Goal: Information Seeking & Learning: Learn about a topic

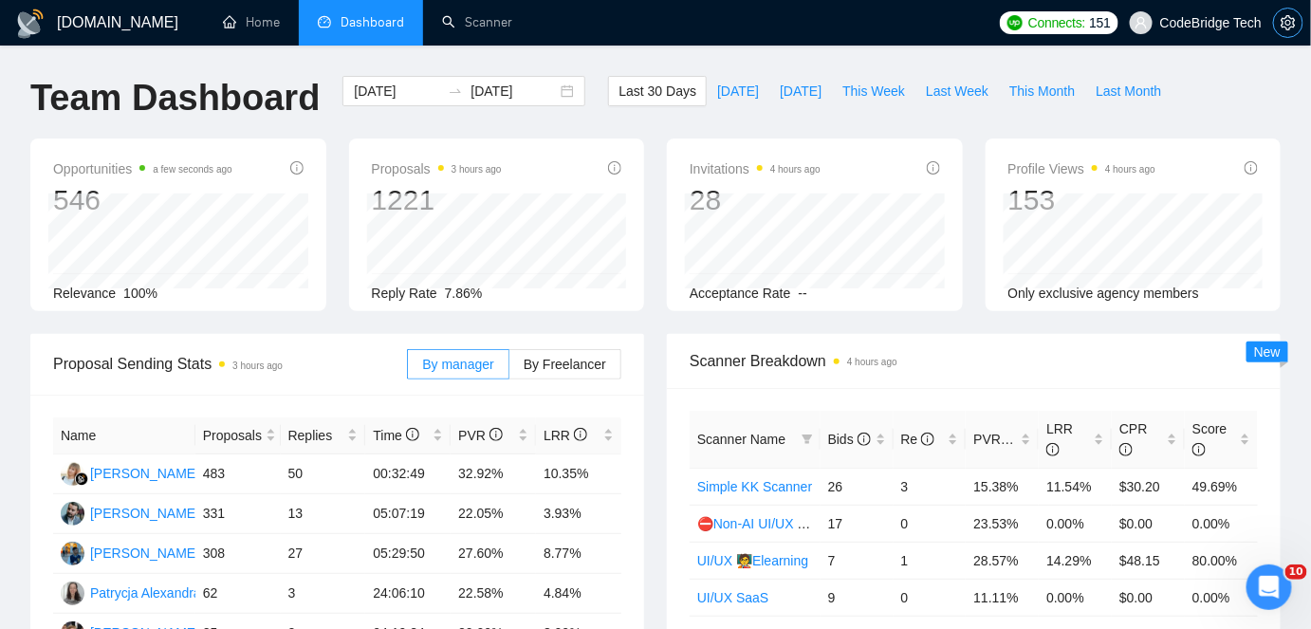
click at [1289, 30] on icon "setting" at bounding box center [1288, 22] width 14 height 15
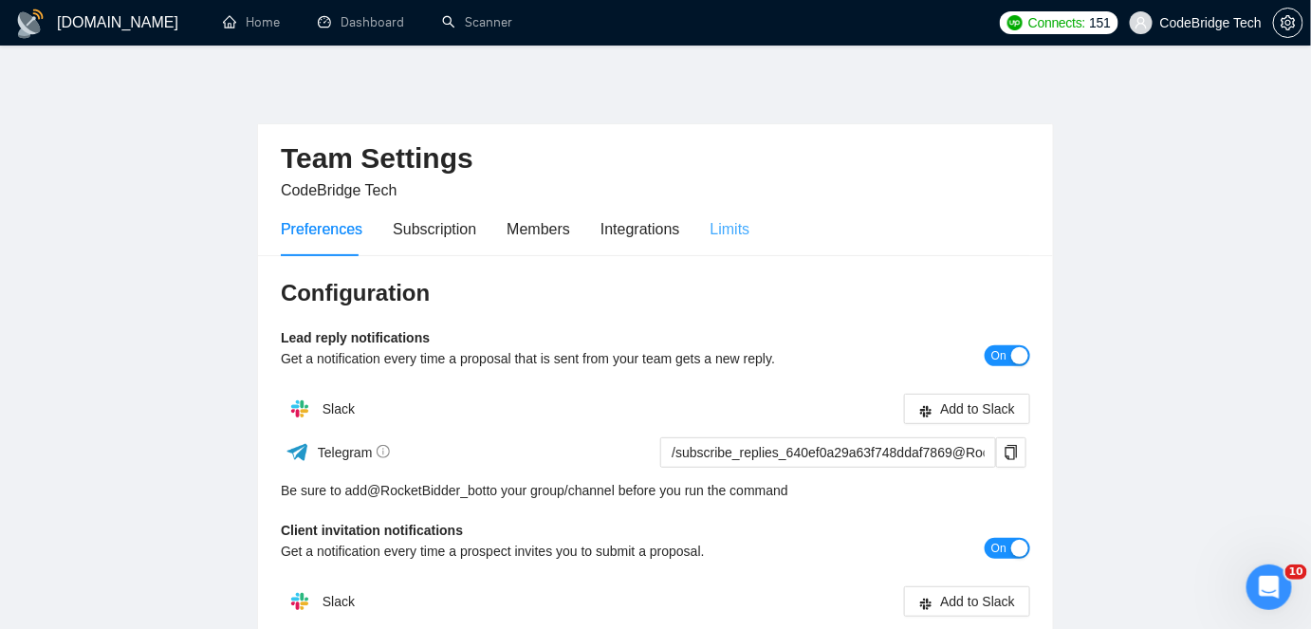
click at [733, 246] on div "Limits" at bounding box center [731, 229] width 40 height 54
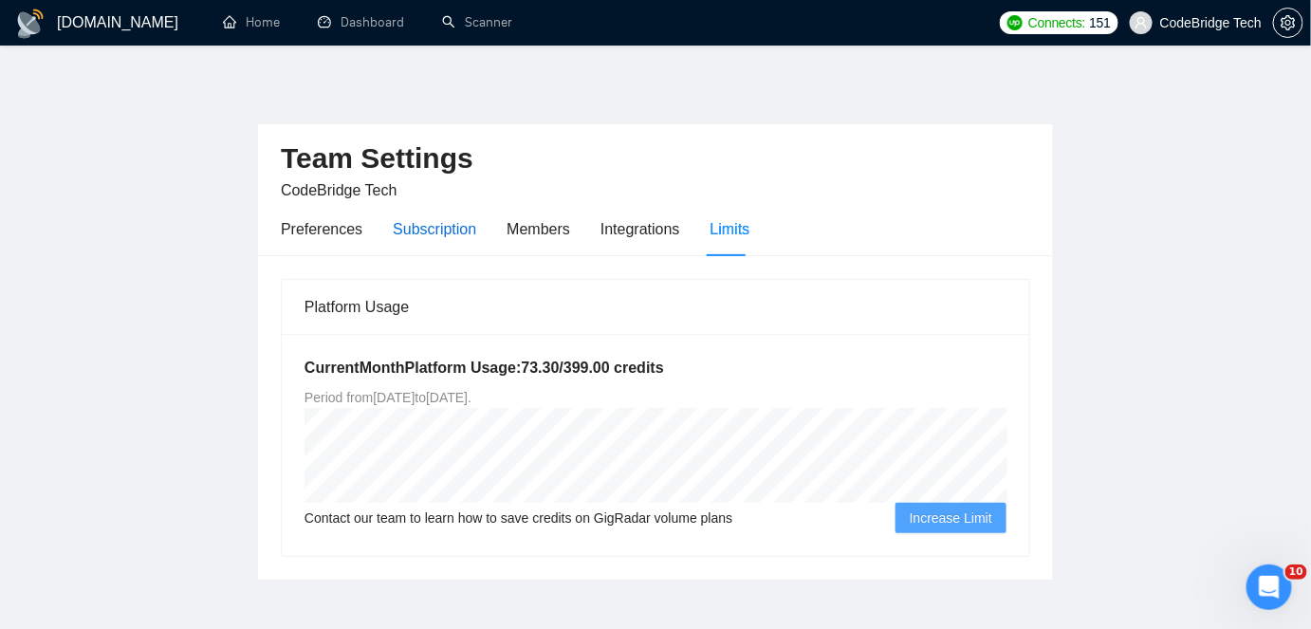
click at [422, 224] on div "Subscription" at bounding box center [434, 229] width 83 height 24
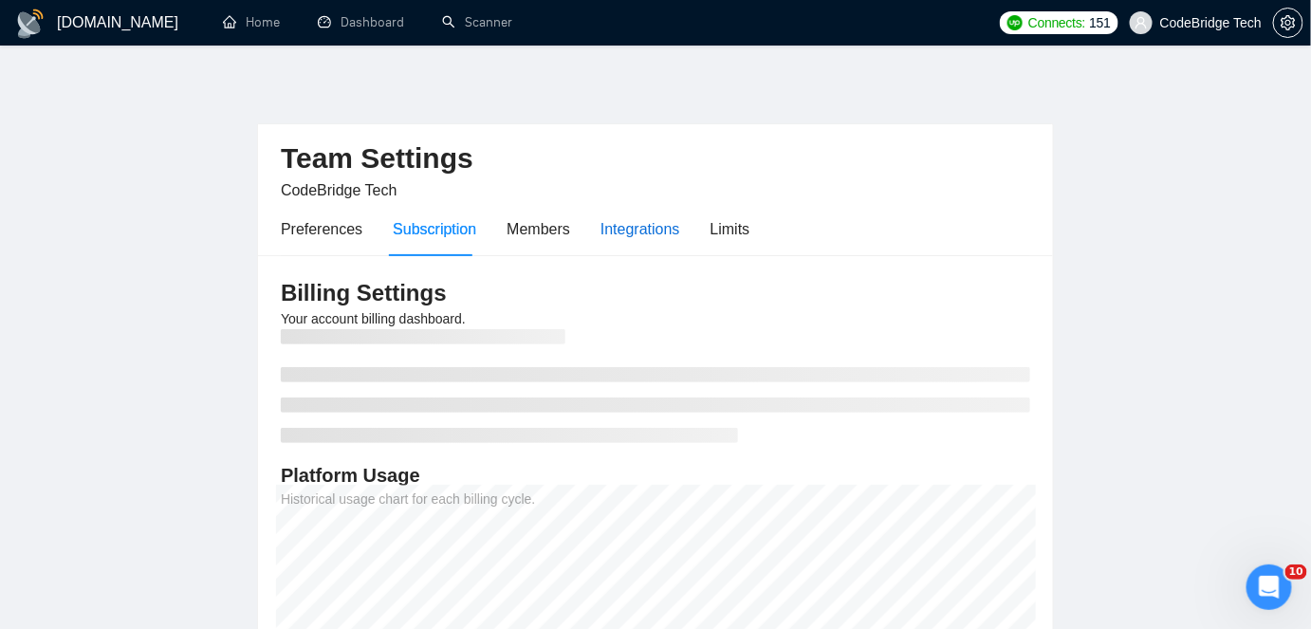
click at [637, 218] on div "Integrations" at bounding box center [641, 229] width 80 height 24
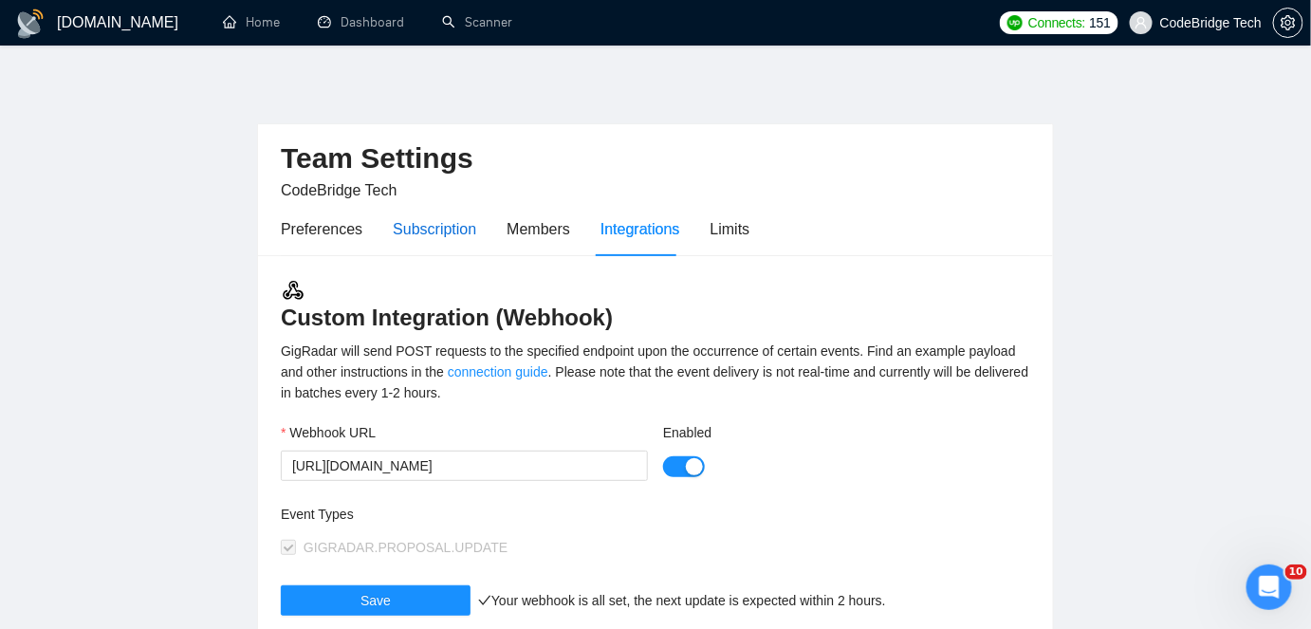
click at [459, 233] on div "Subscription" at bounding box center [434, 229] width 83 height 24
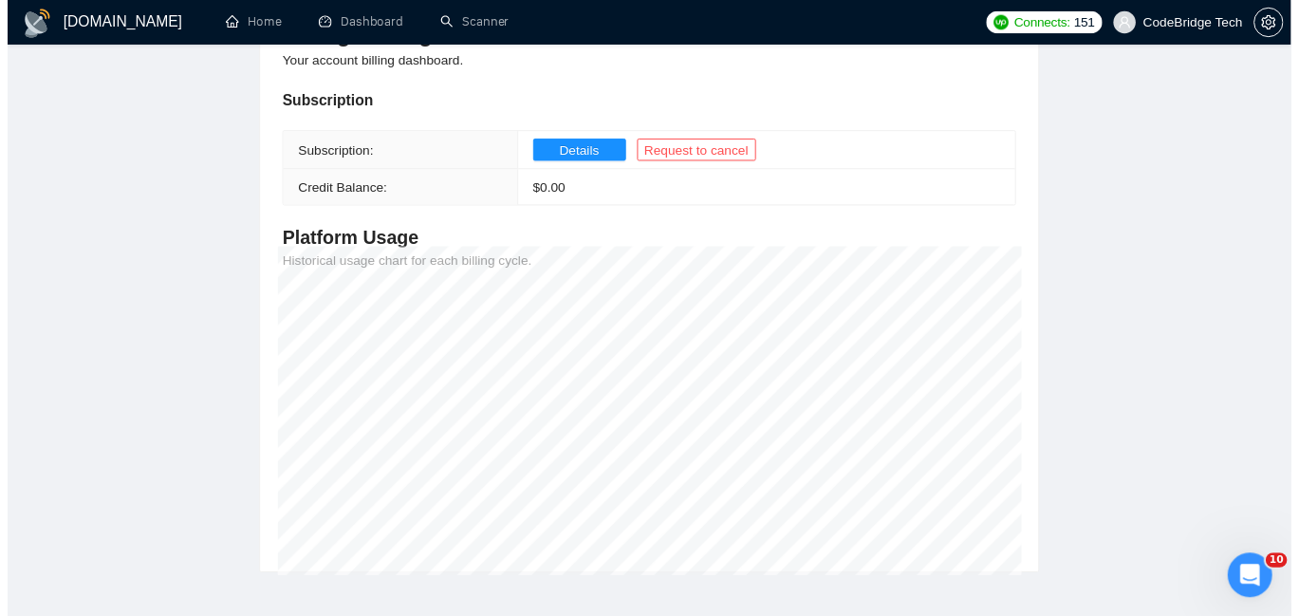
scroll to position [258, 0]
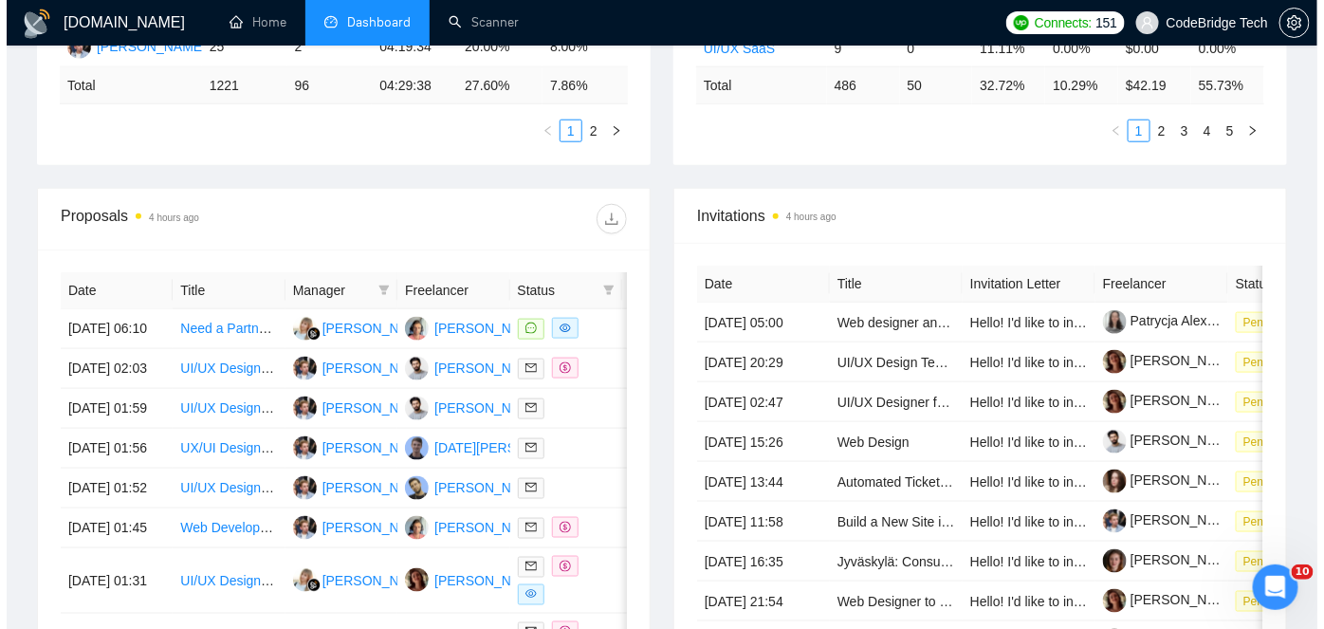
scroll to position [603, 0]
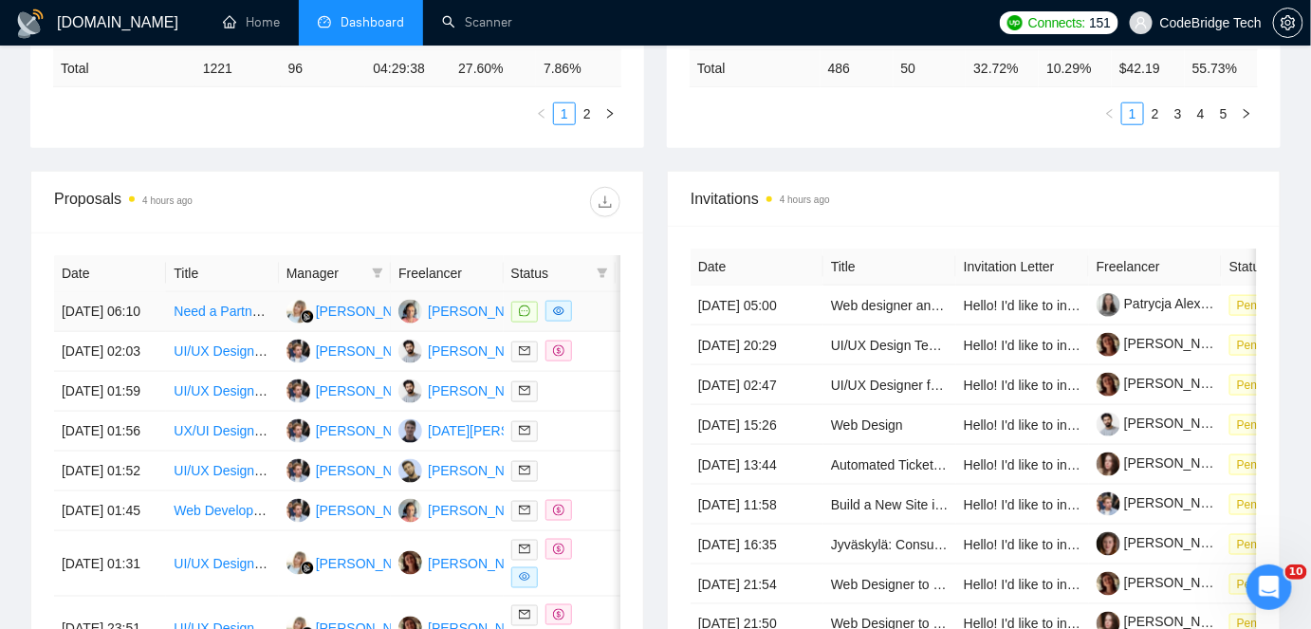
click at [231, 332] on td "Need a Partner to Build [URL]" at bounding box center [222, 312] width 112 height 40
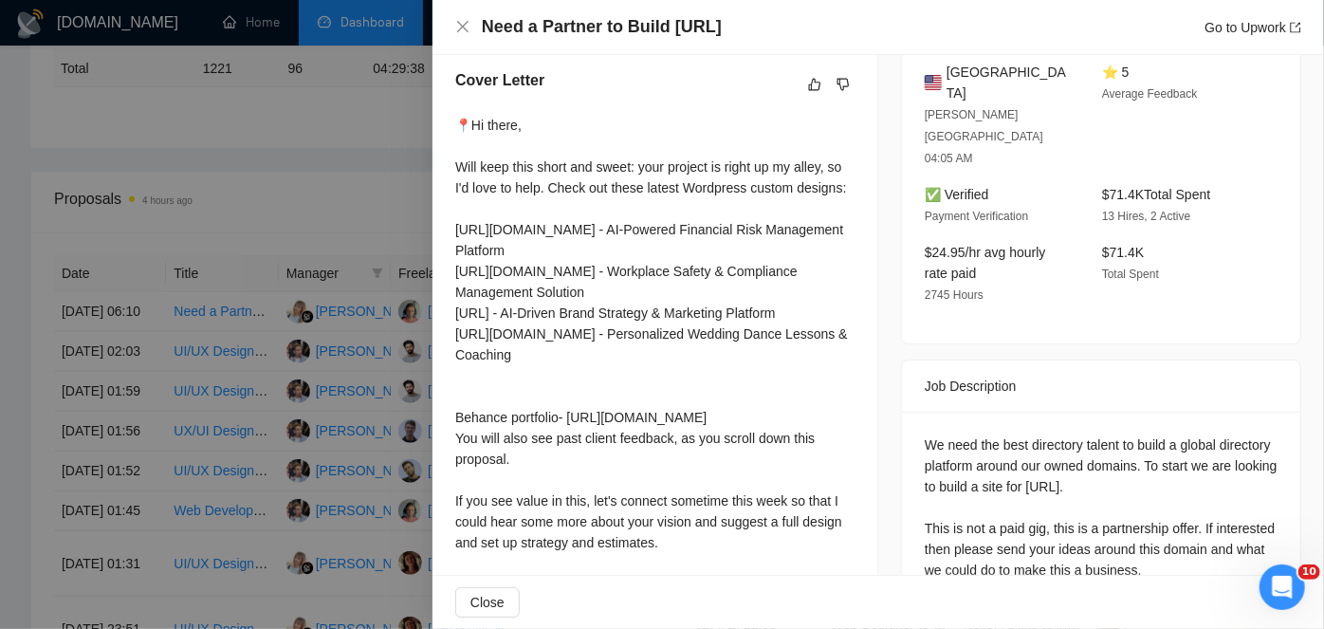
scroll to position [514, 0]
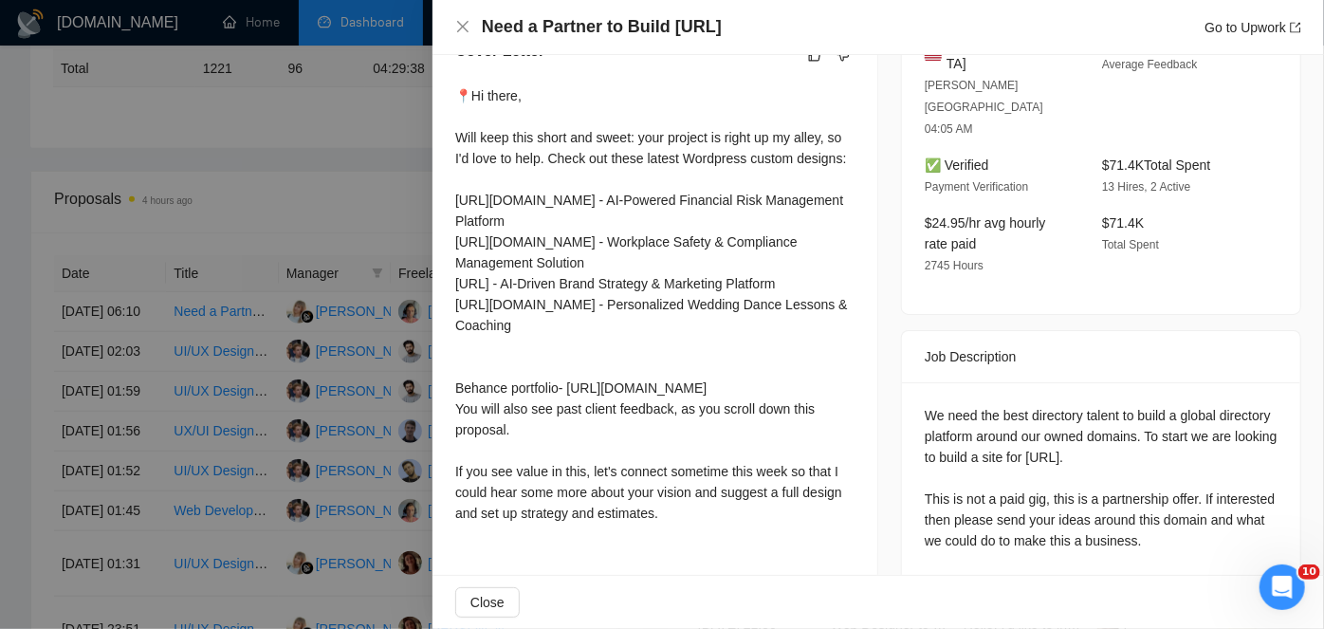
click at [1145, 437] on div "We need the best directory talent to build a global directory platform around o…" at bounding box center [1101, 478] width 353 height 146
copy div "partnership"
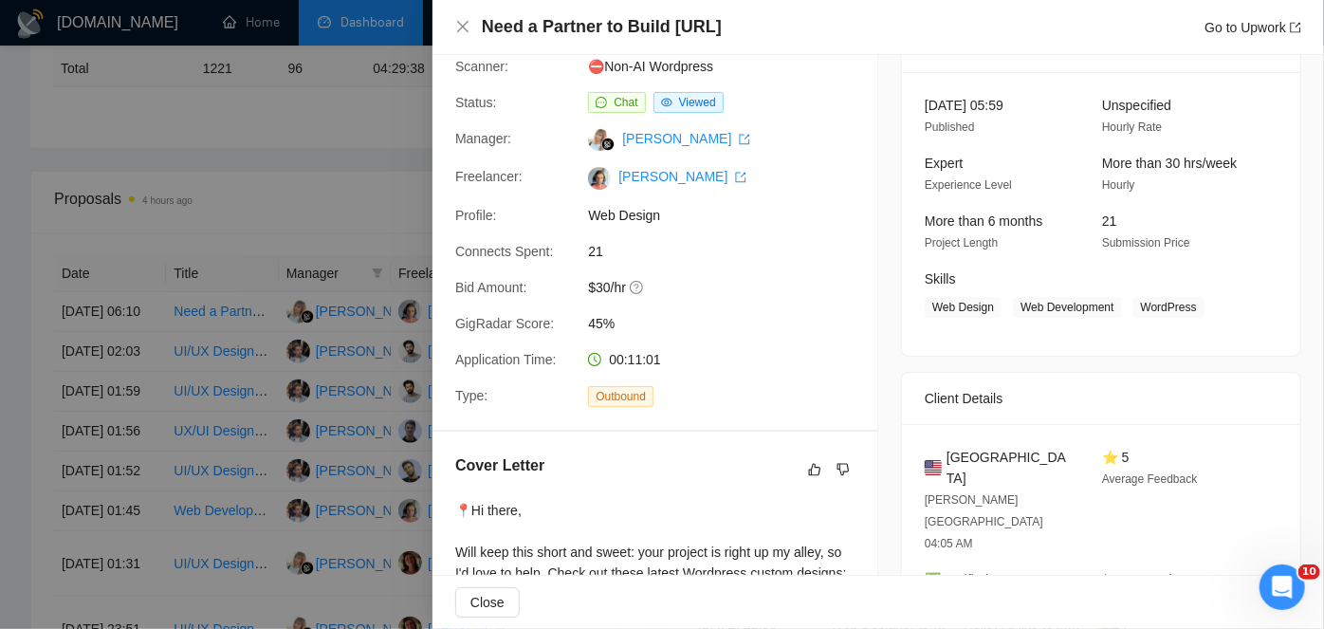
scroll to position [0, 0]
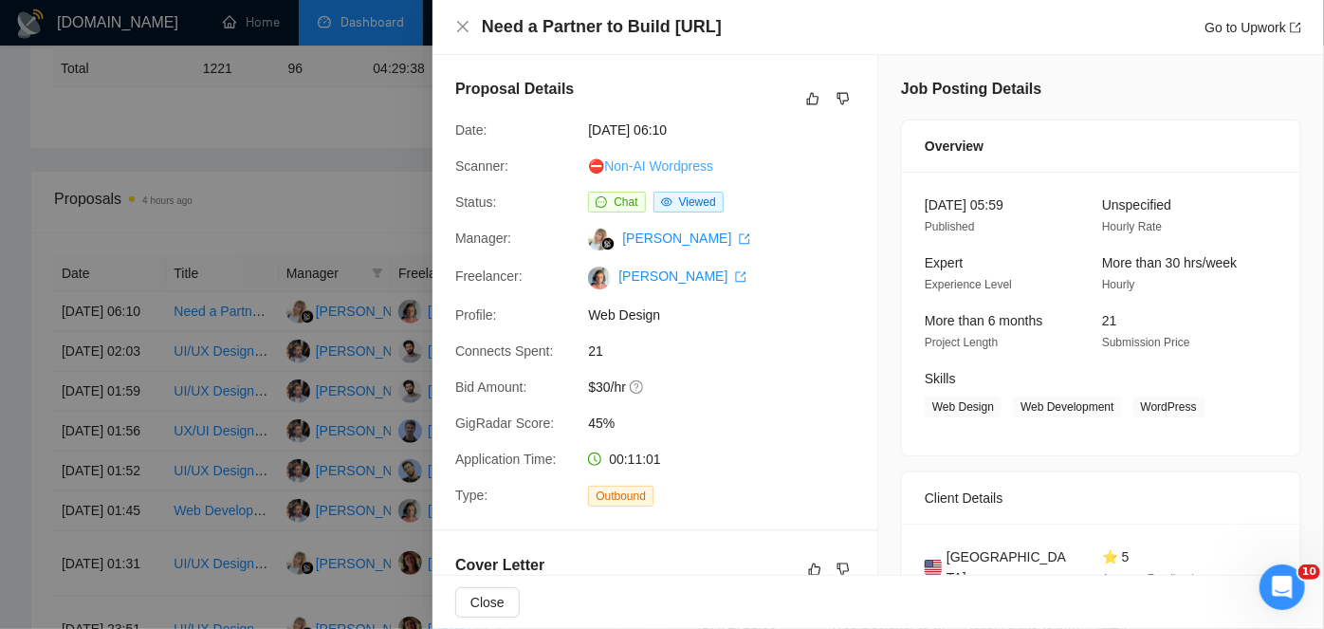
click at [659, 162] on link "⛔Non-AI Wordpress" at bounding box center [650, 165] width 125 height 15
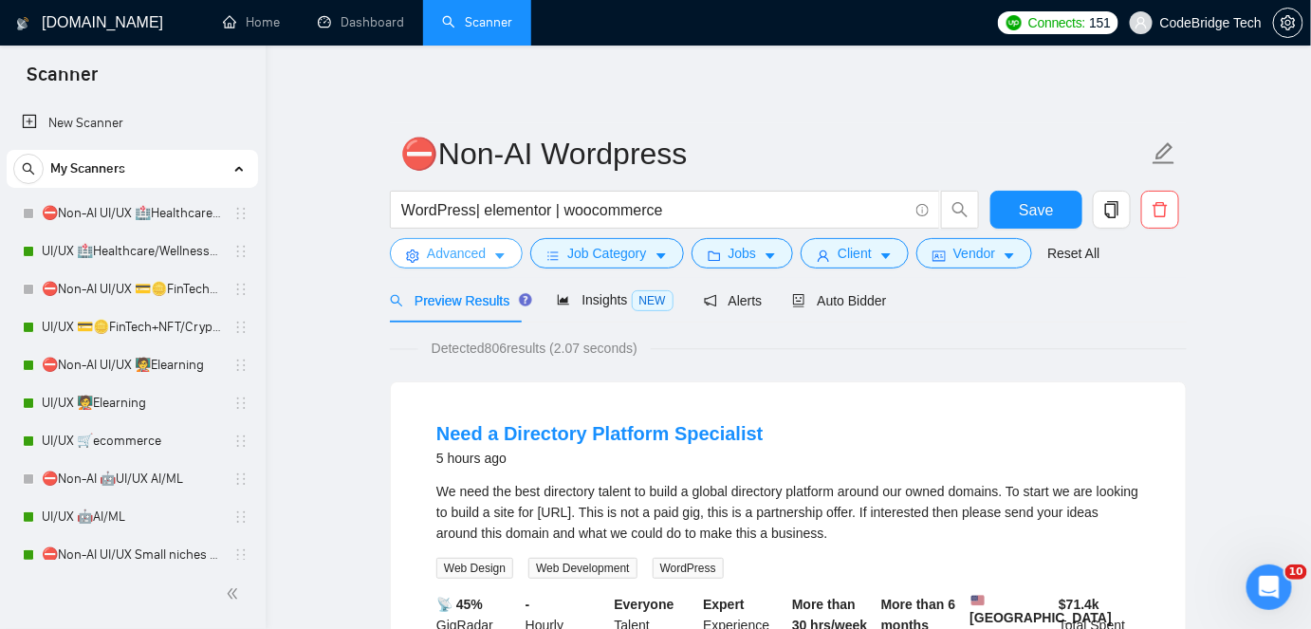
click at [488, 257] on button "Advanced" at bounding box center [456, 253] width 133 height 30
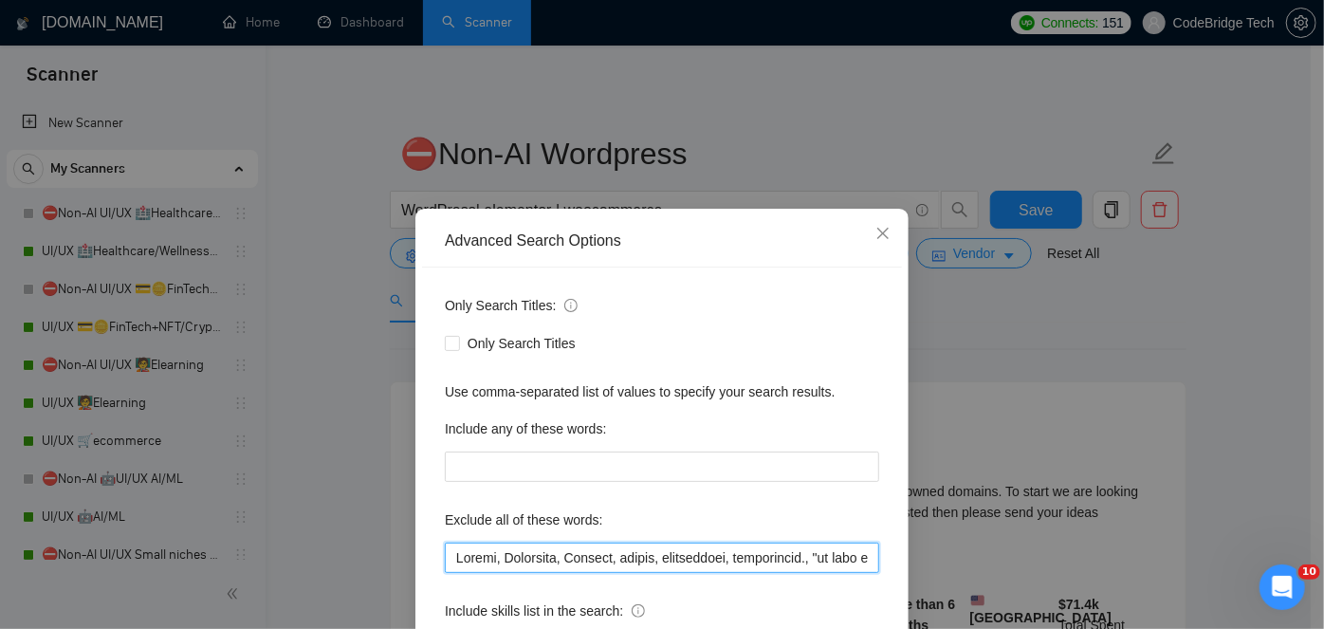
click at [448, 558] on input "text" at bounding box center [662, 558] width 435 height 30
paste input "partnership"
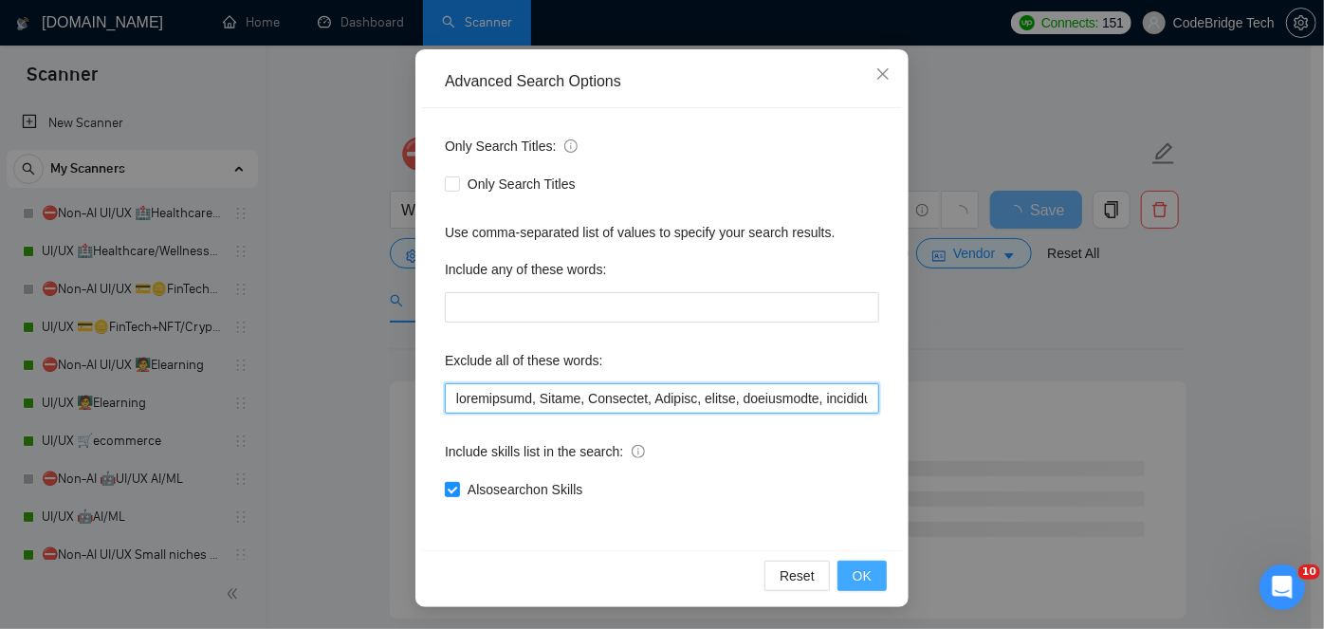
type input "partnership, [GEOGRAPHIC_DATA], Highlevel, Bespoke, groove, gohighlevel, gohigh…"
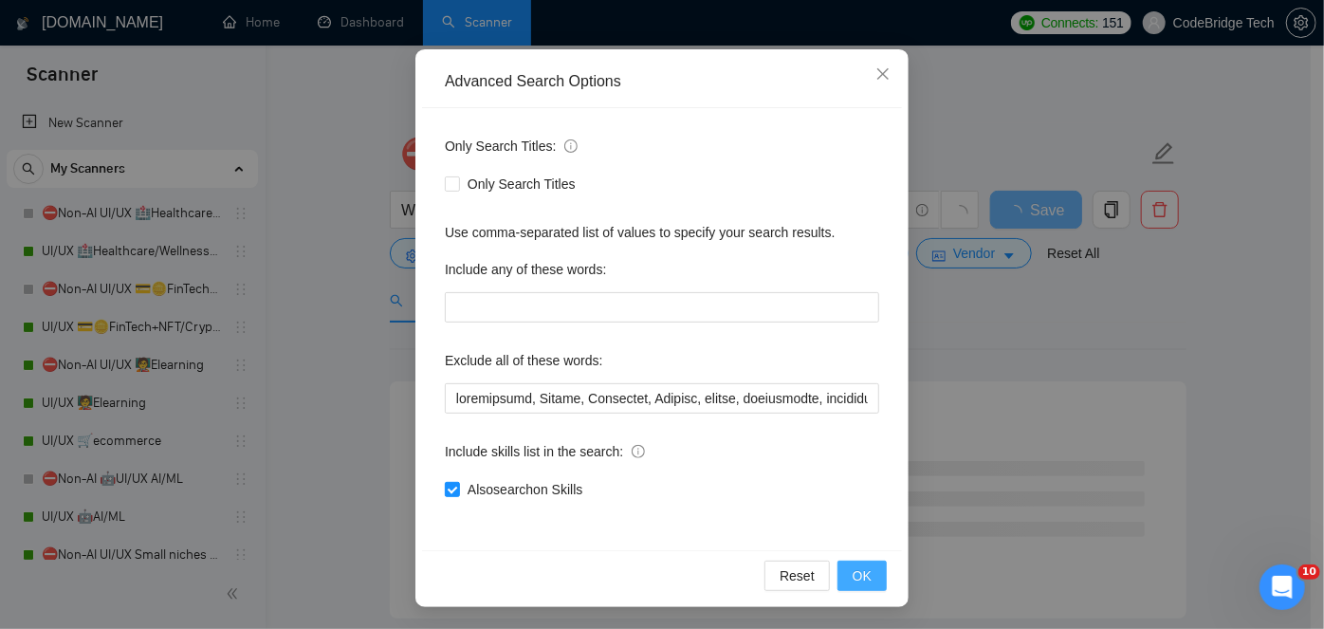
click at [873, 570] on button "OK" at bounding box center [862, 576] width 49 height 30
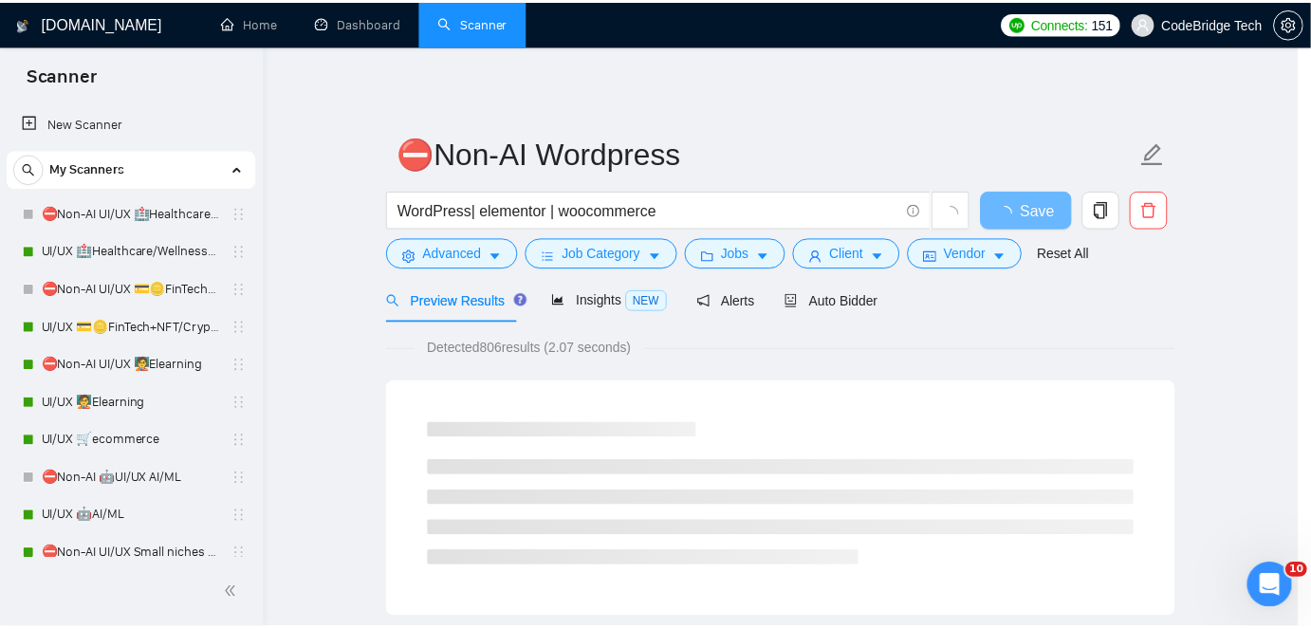
scroll to position [65, 0]
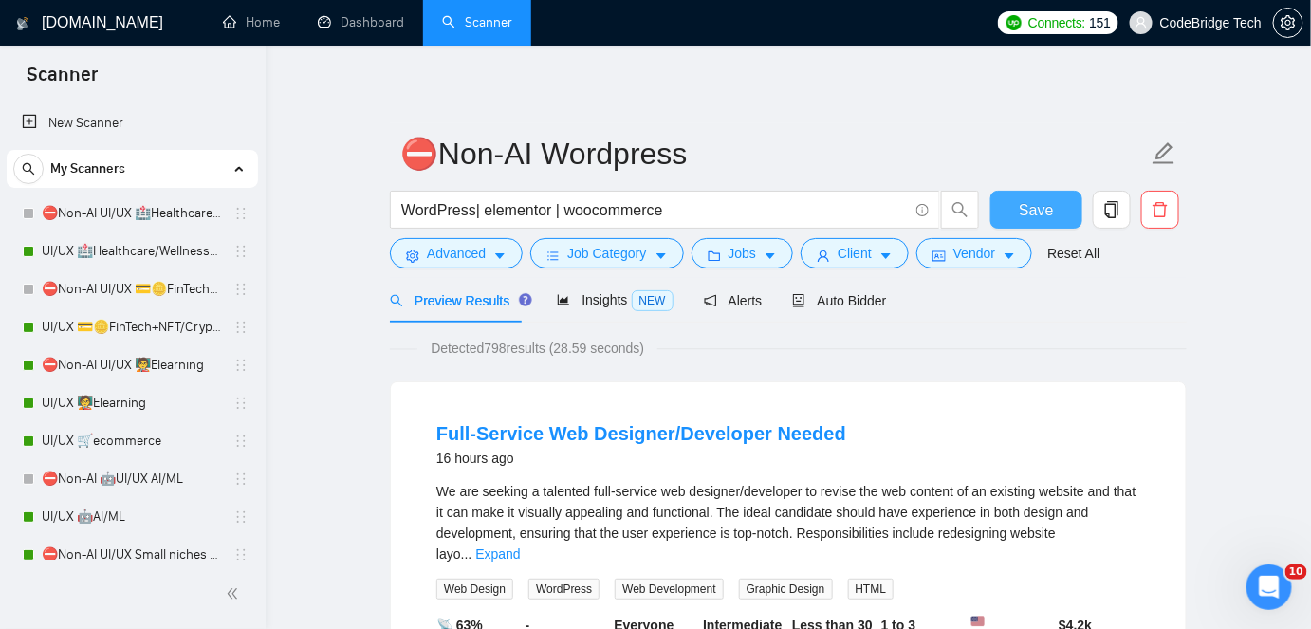
click at [1047, 204] on span "Save" at bounding box center [1036, 210] width 34 height 24
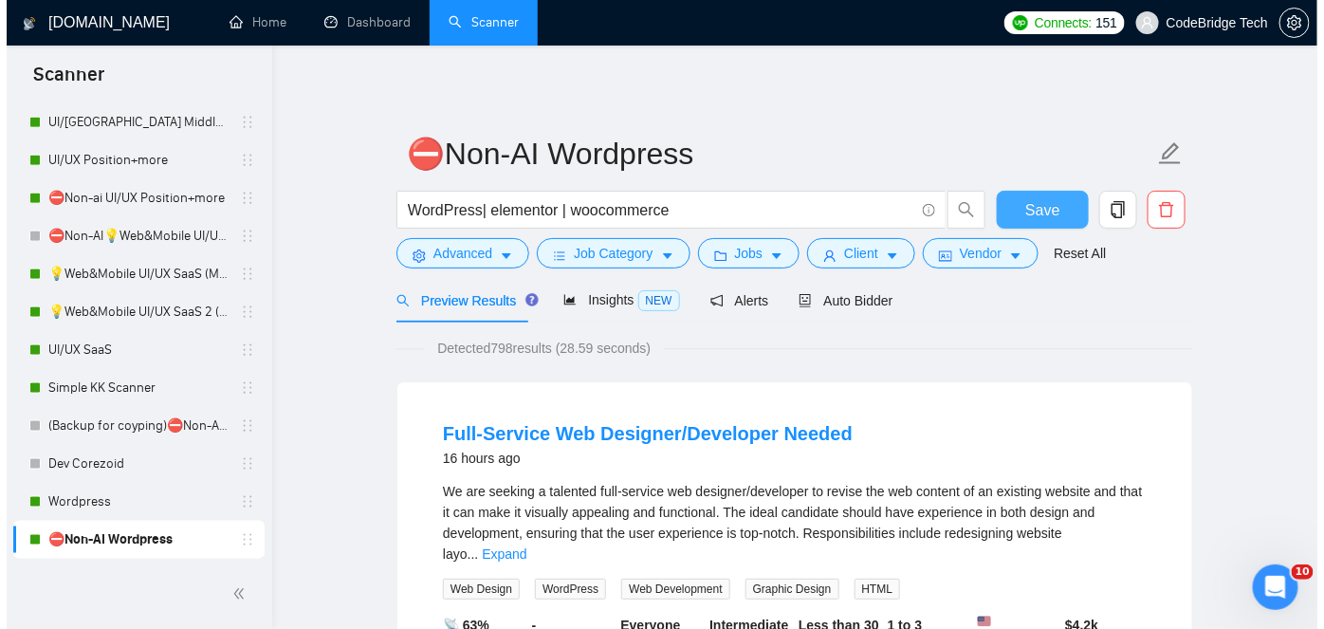
scroll to position [776, 0]
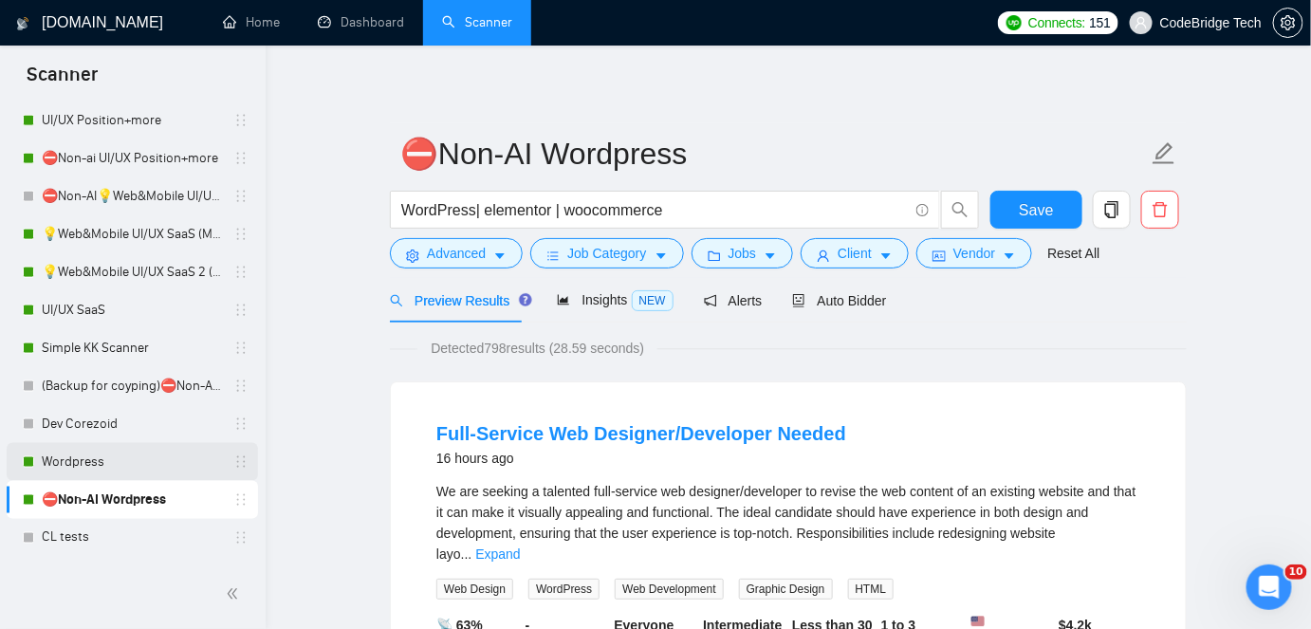
click at [93, 459] on link "Wordpress" at bounding box center [132, 462] width 180 height 38
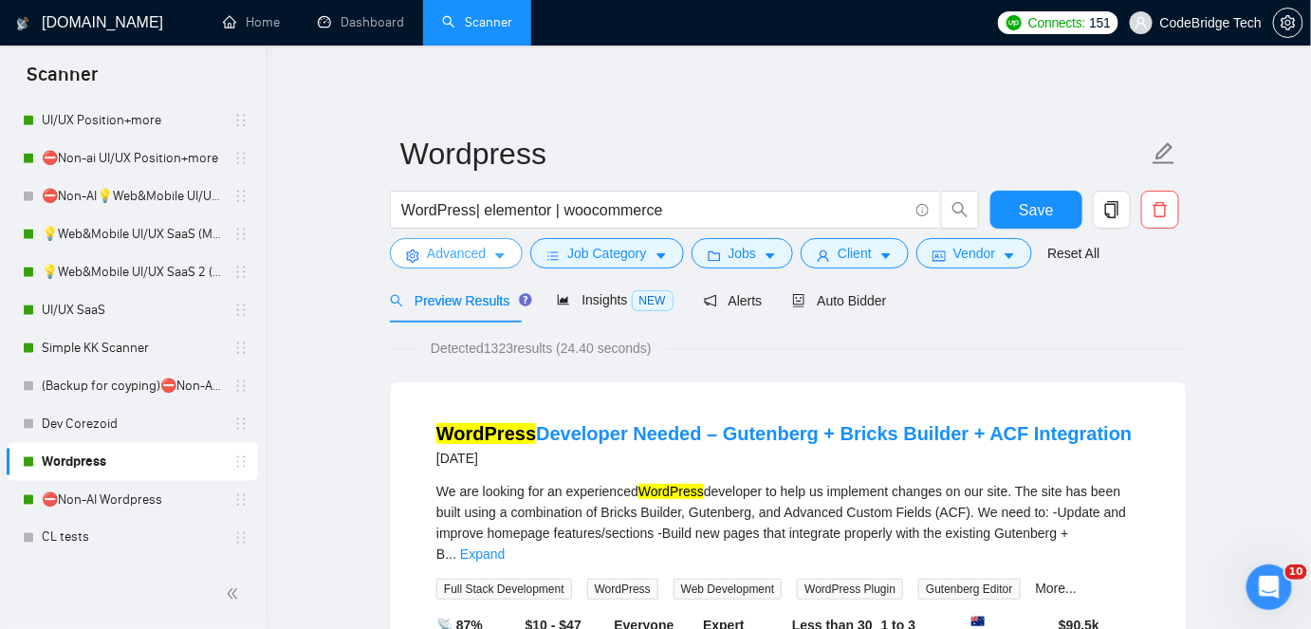
click at [437, 248] on span "Advanced" at bounding box center [456, 253] width 59 height 21
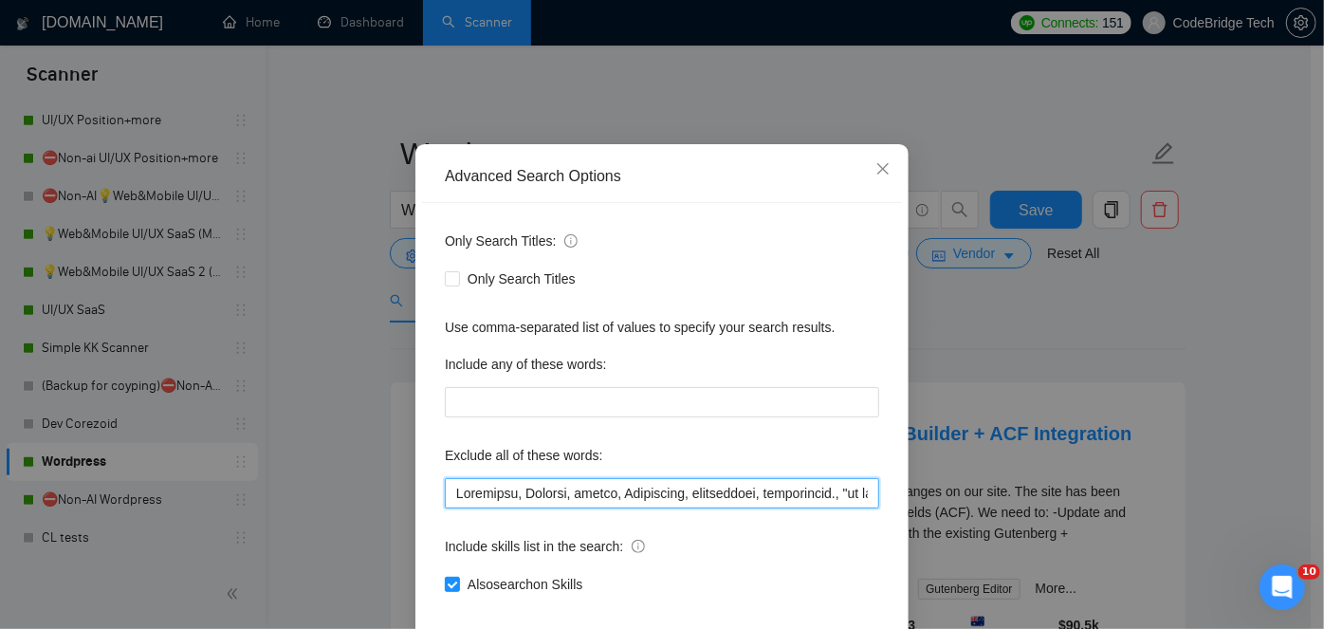
click at [454, 509] on input "text" at bounding box center [662, 493] width 435 height 30
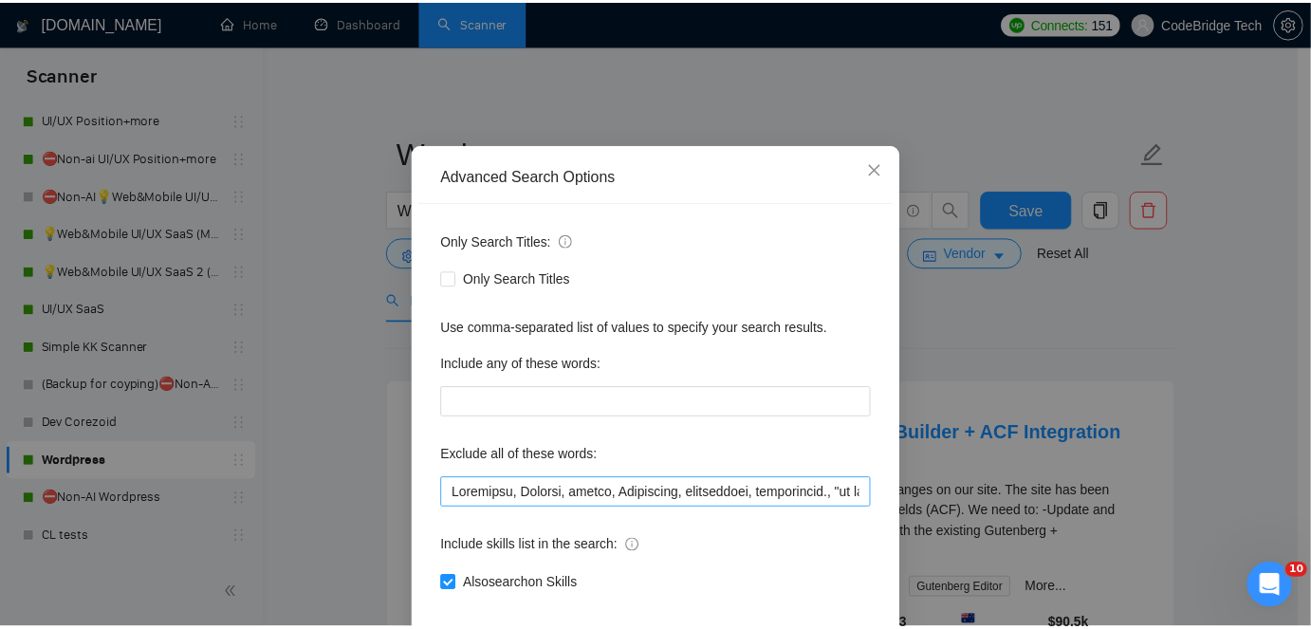
scroll to position [0, 4178]
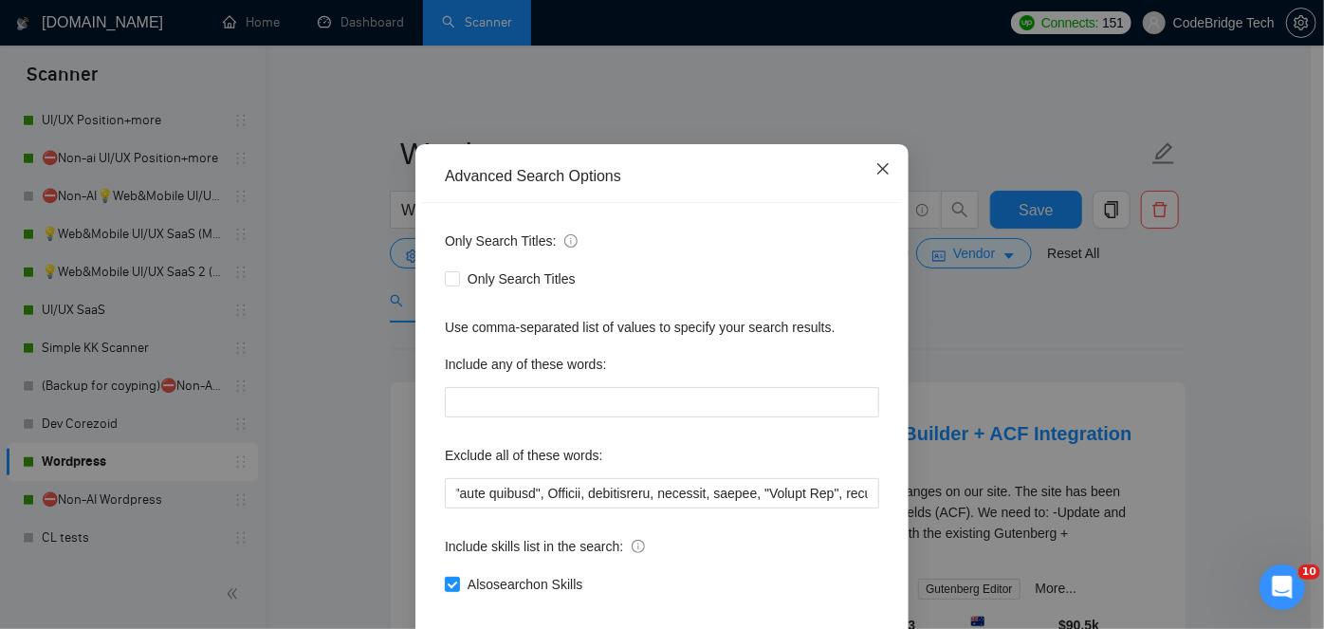
click at [878, 175] on icon "close" at bounding box center [883, 168] width 11 height 11
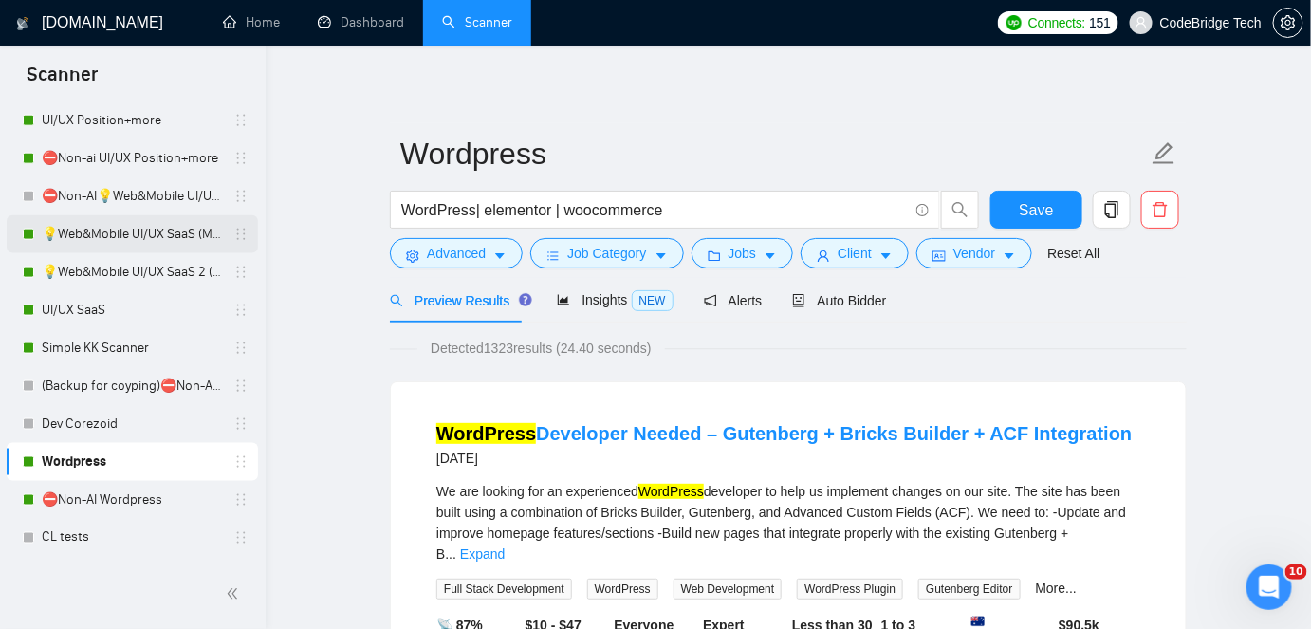
click at [180, 224] on link "💡Web&Mobile UI/UX SaaS (Mariia)" at bounding box center [132, 234] width 180 height 38
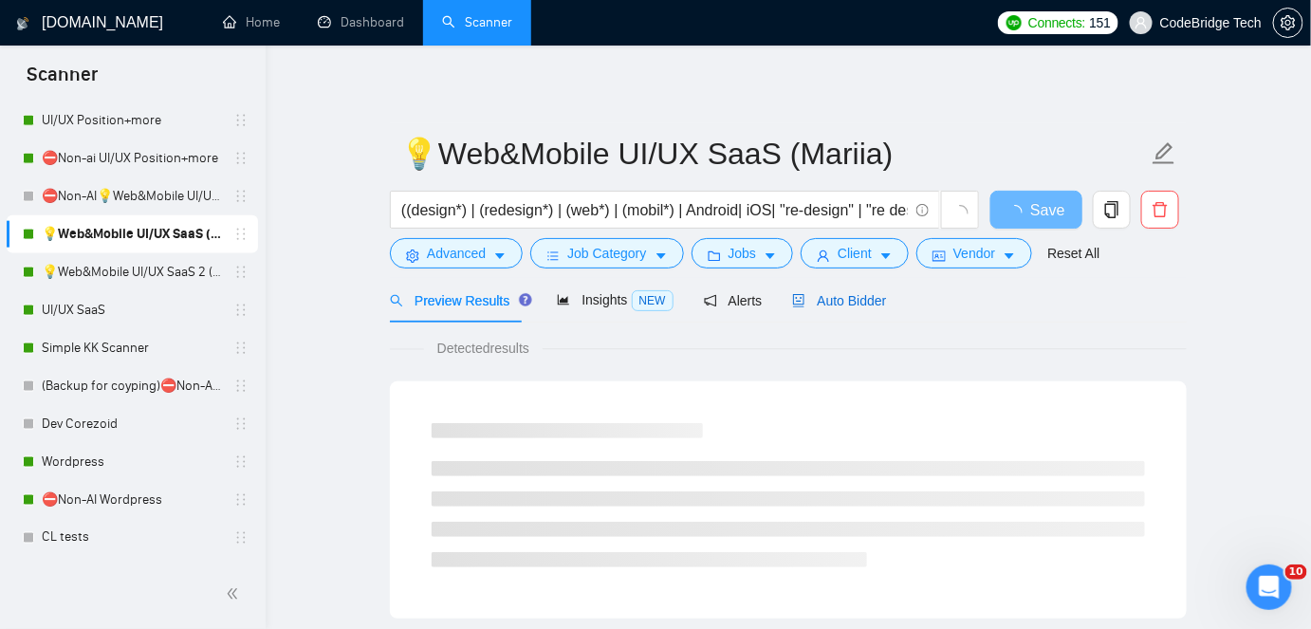
click at [852, 307] on span "Auto Bidder" at bounding box center [839, 300] width 94 height 15
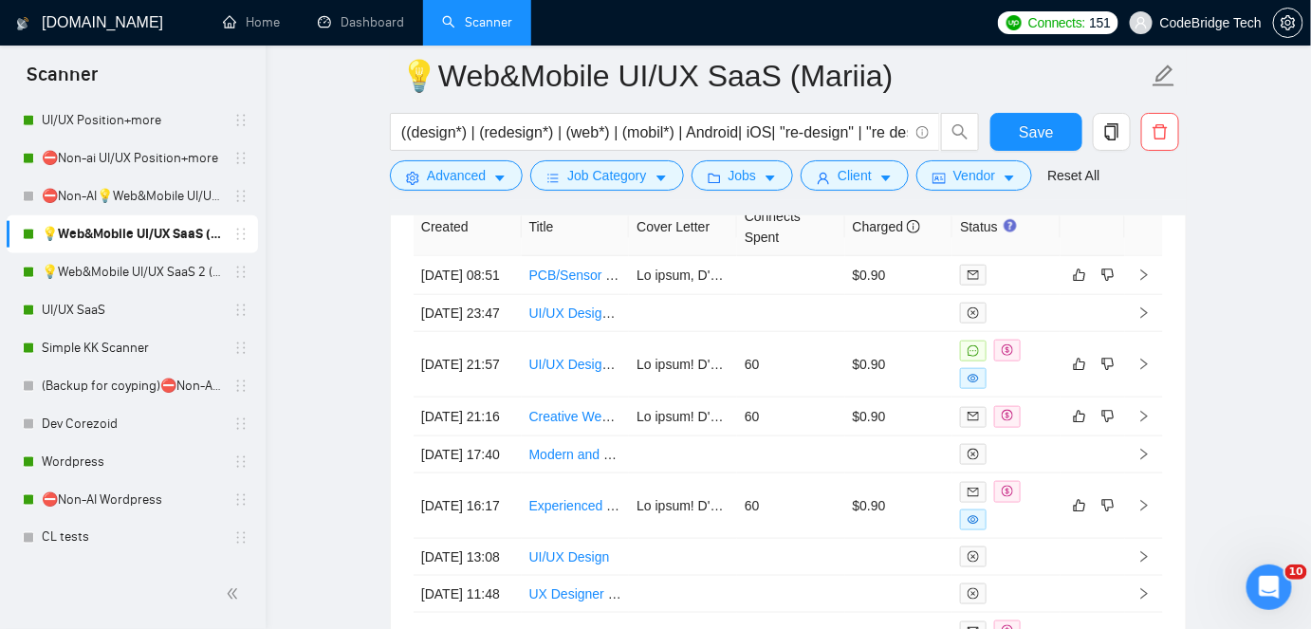
scroll to position [5392, 0]
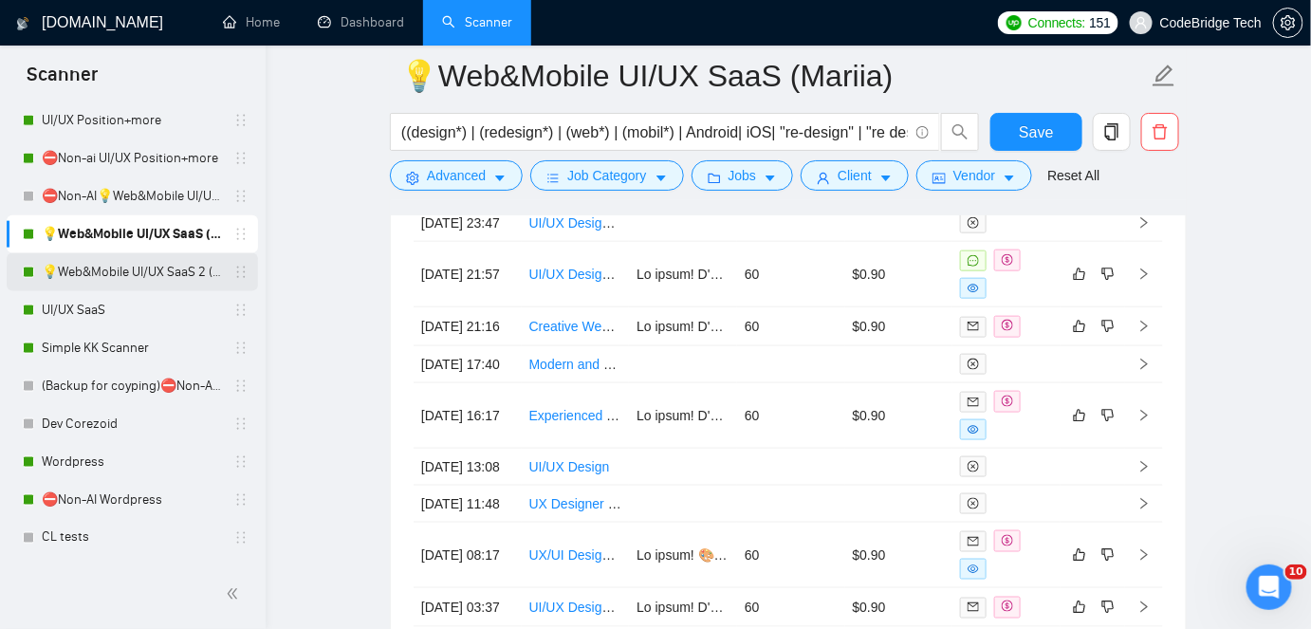
click at [146, 271] on link "💡Web&Mobile UI/UX SaaS 2 ([PERSON_NAME])" at bounding box center [132, 272] width 180 height 38
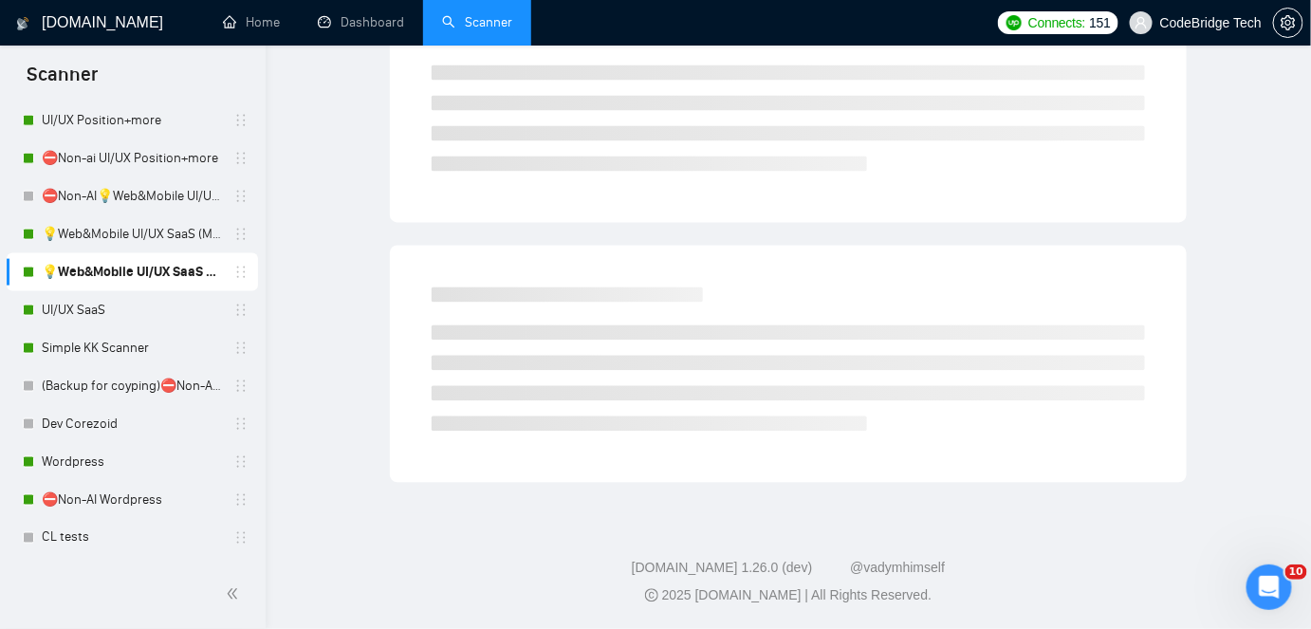
scroll to position [63, 0]
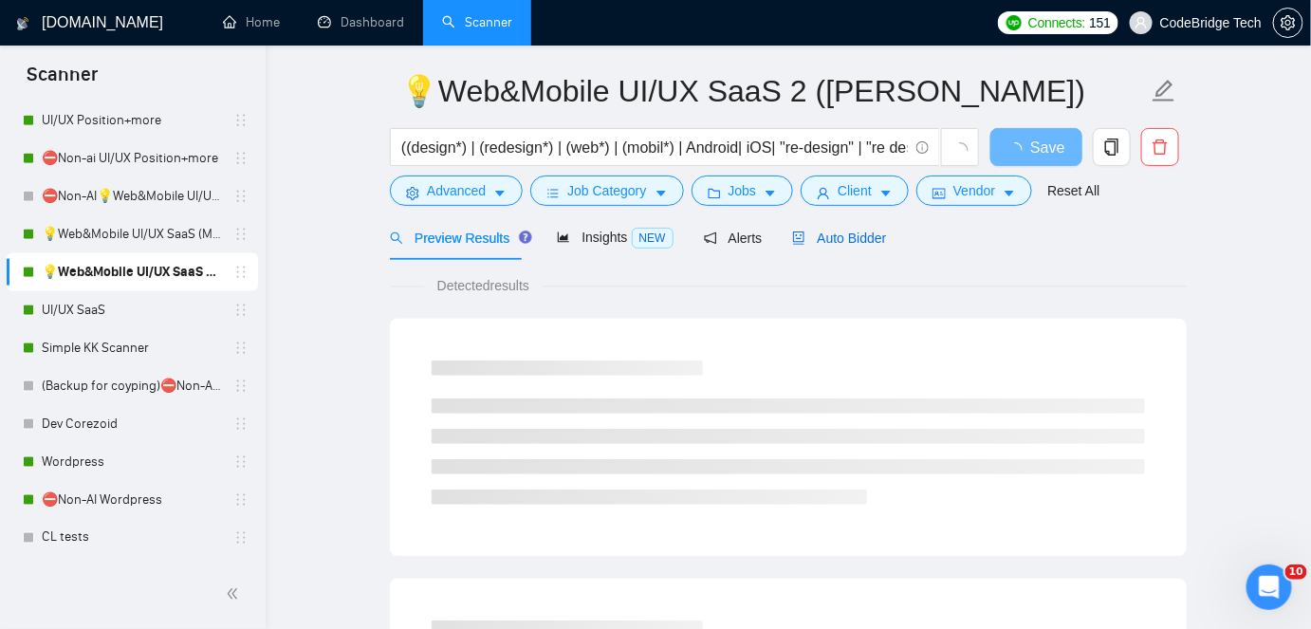
click at [810, 243] on span "Auto Bidder" at bounding box center [839, 238] width 94 height 15
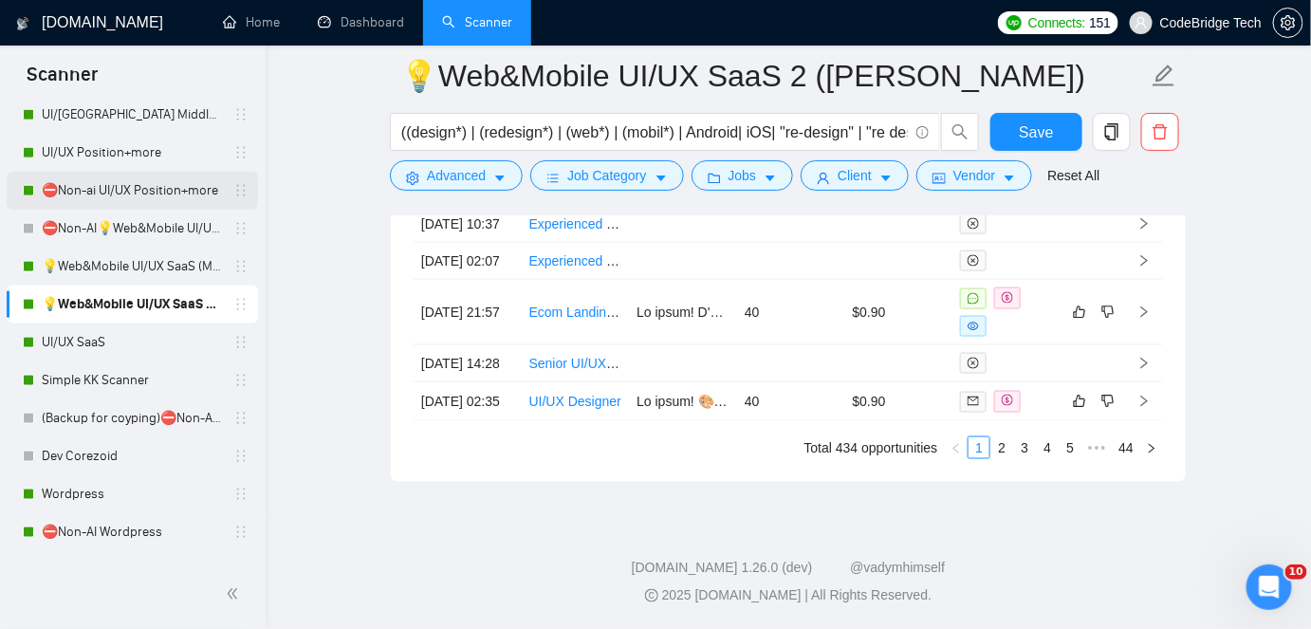
scroll to position [690, 0]
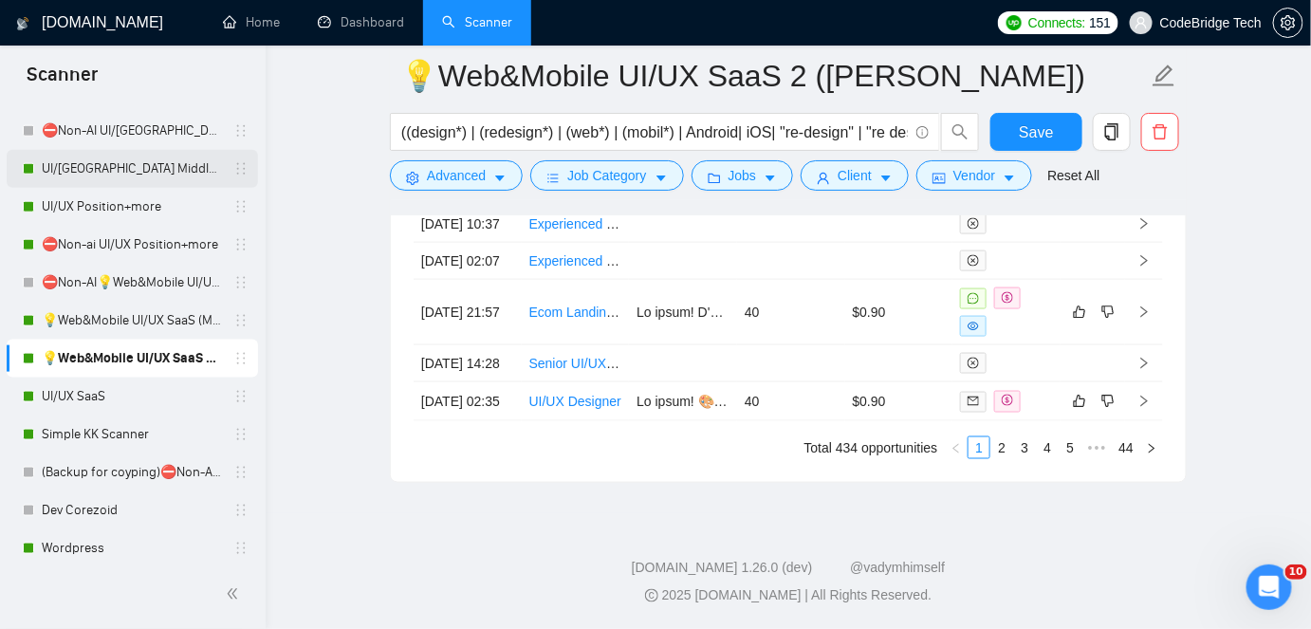
click at [121, 157] on link "UI/[GEOGRAPHIC_DATA] Middle - [GEOGRAPHIC_DATA], [GEOGRAPHIC_DATA], [GEOGRAPHIC…" at bounding box center [132, 169] width 180 height 38
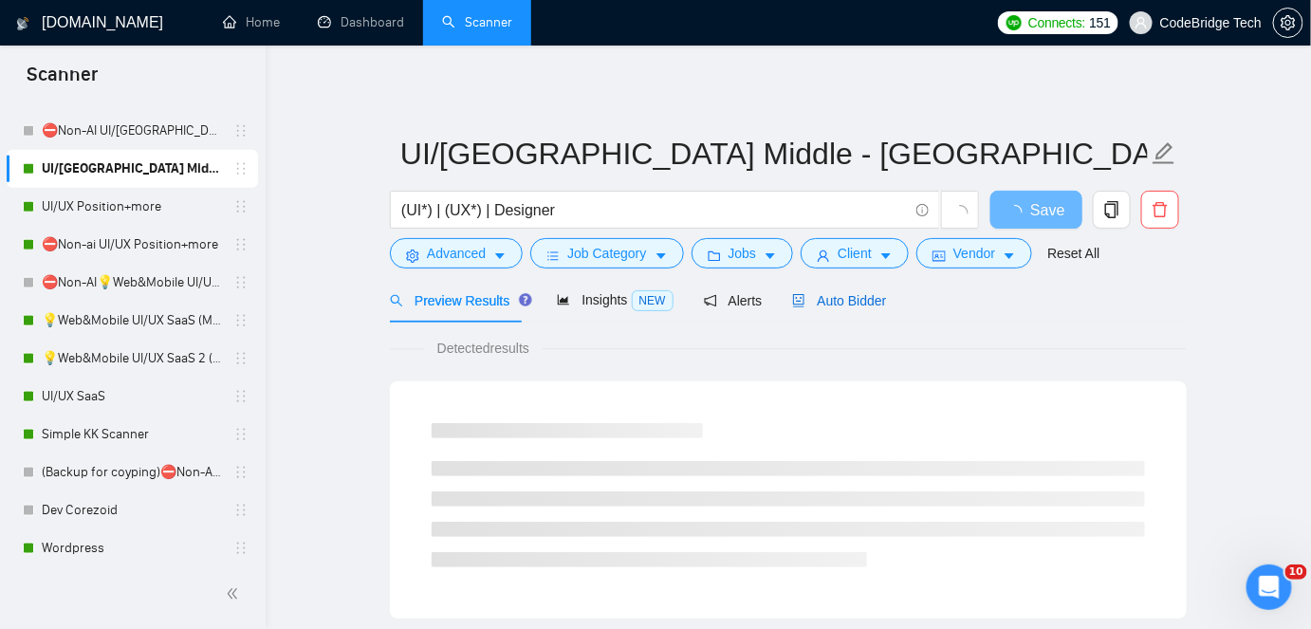
click at [837, 293] on span "Auto Bidder" at bounding box center [839, 300] width 94 height 15
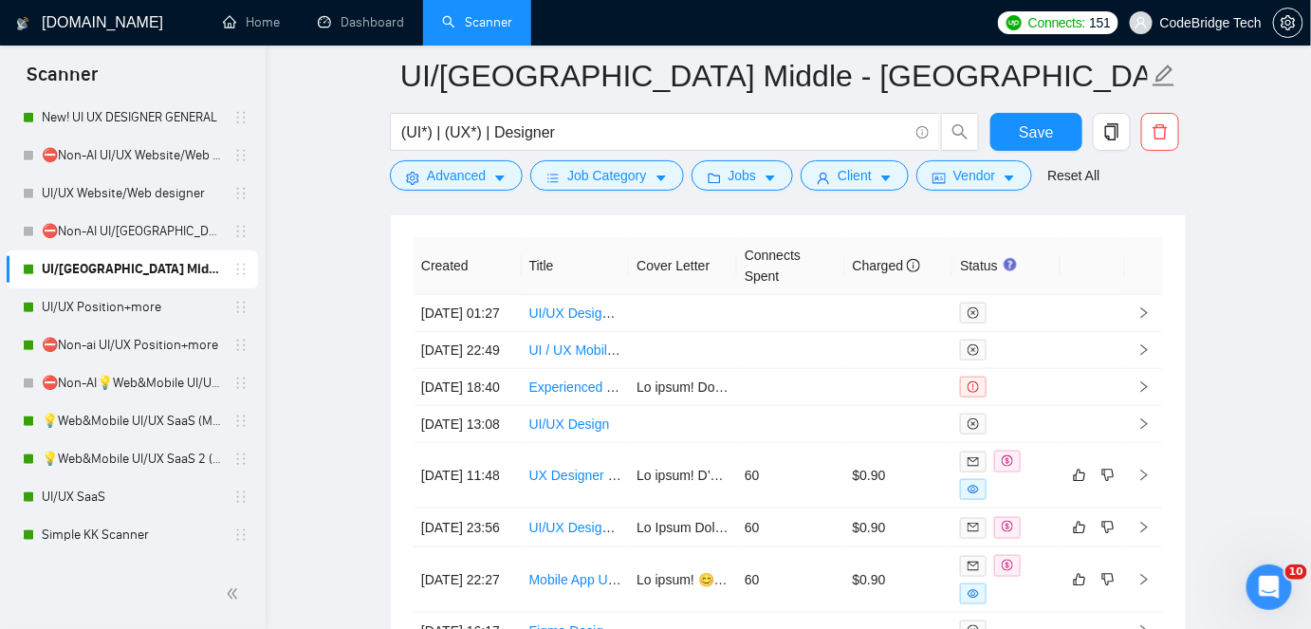
scroll to position [503, 0]
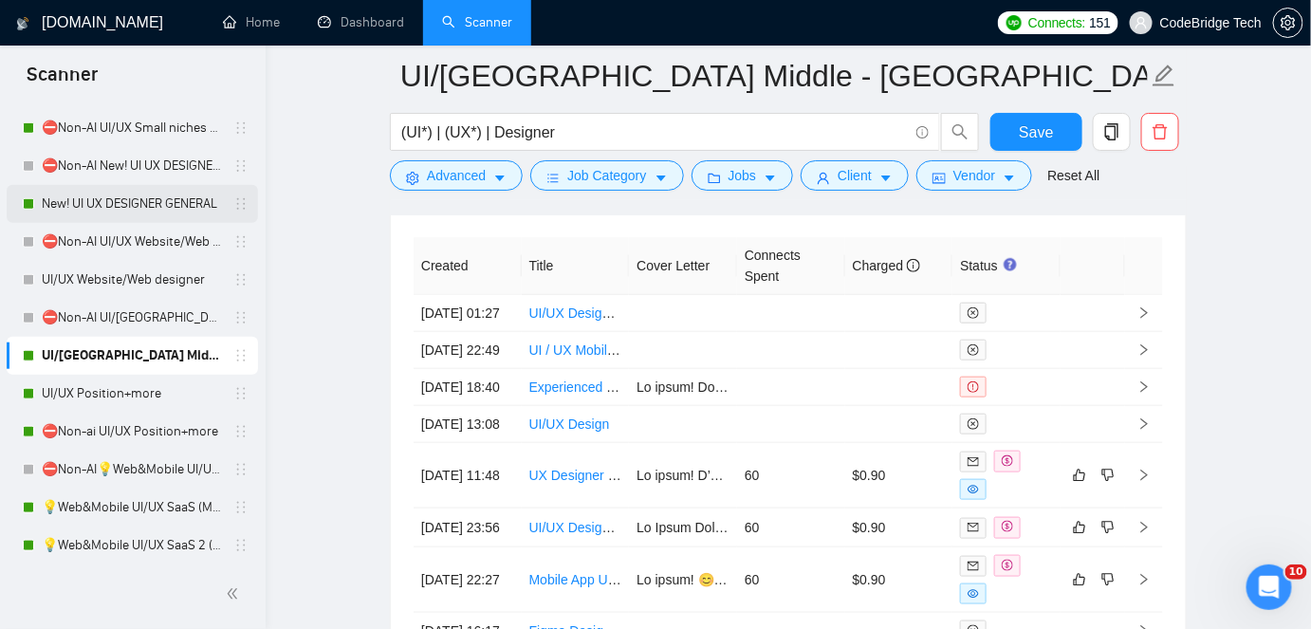
click at [175, 209] on link "New! UI UX DESIGNER GENERAL" at bounding box center [132, 204] width 180 height 38
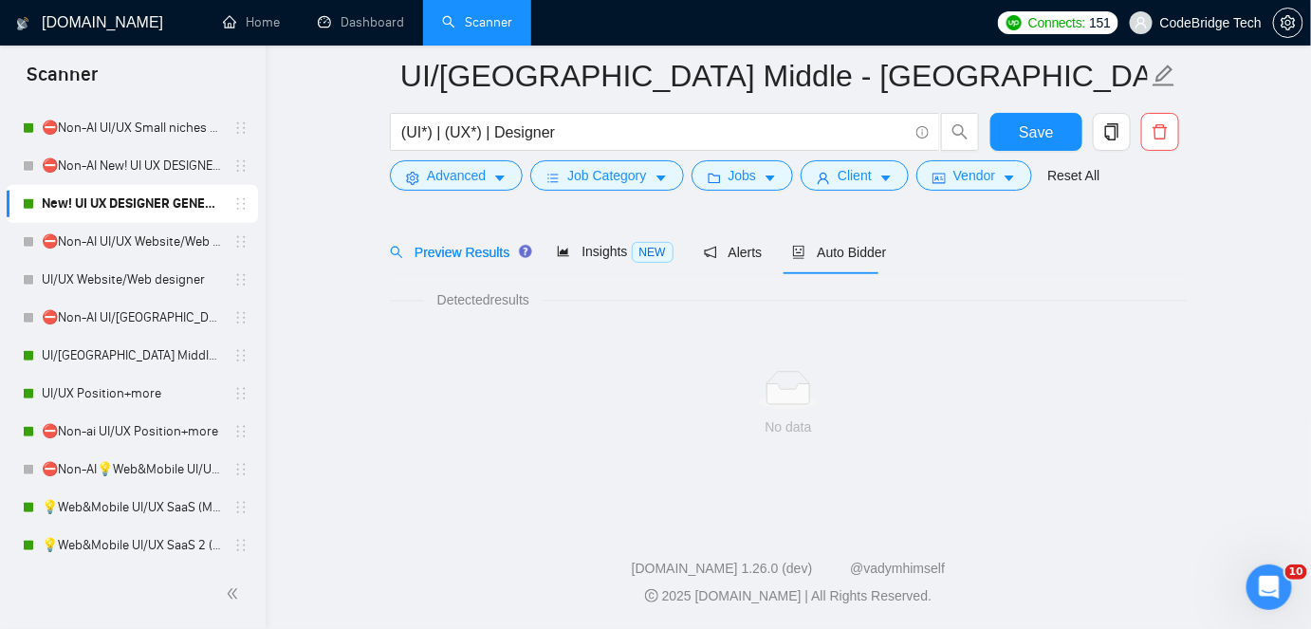
scroll to position [63, 0]
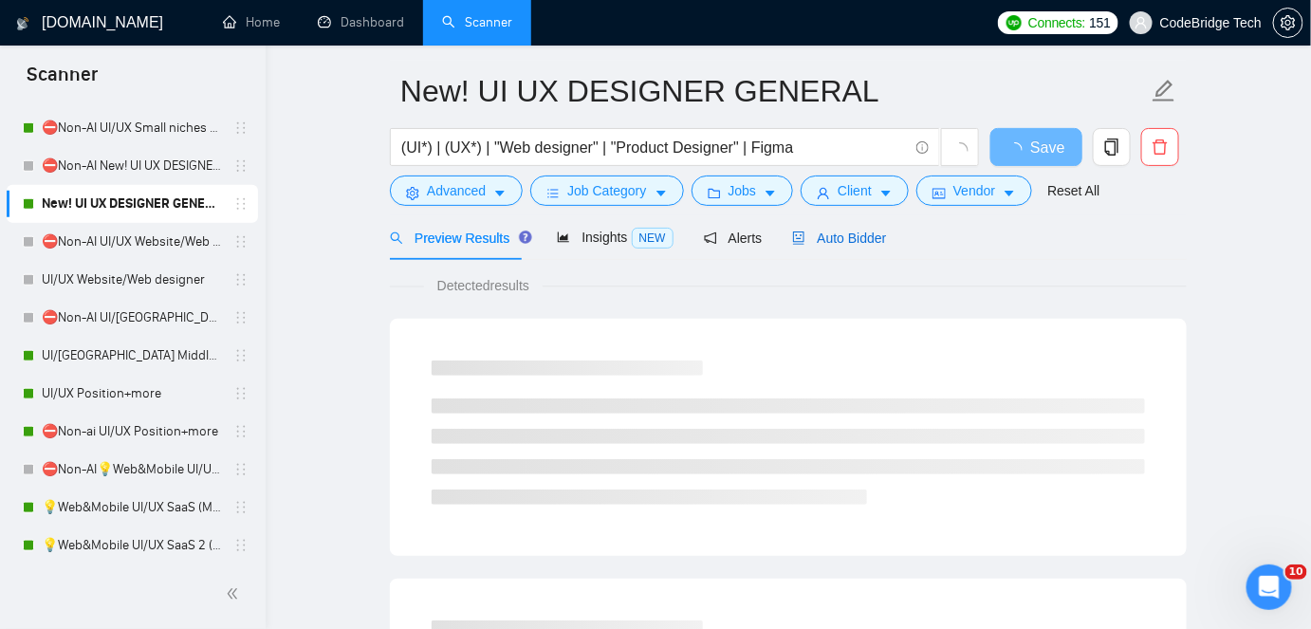
click at [867, 247] on div "Auto Bidder" at bounding box center [839, 238] width 94 height 21
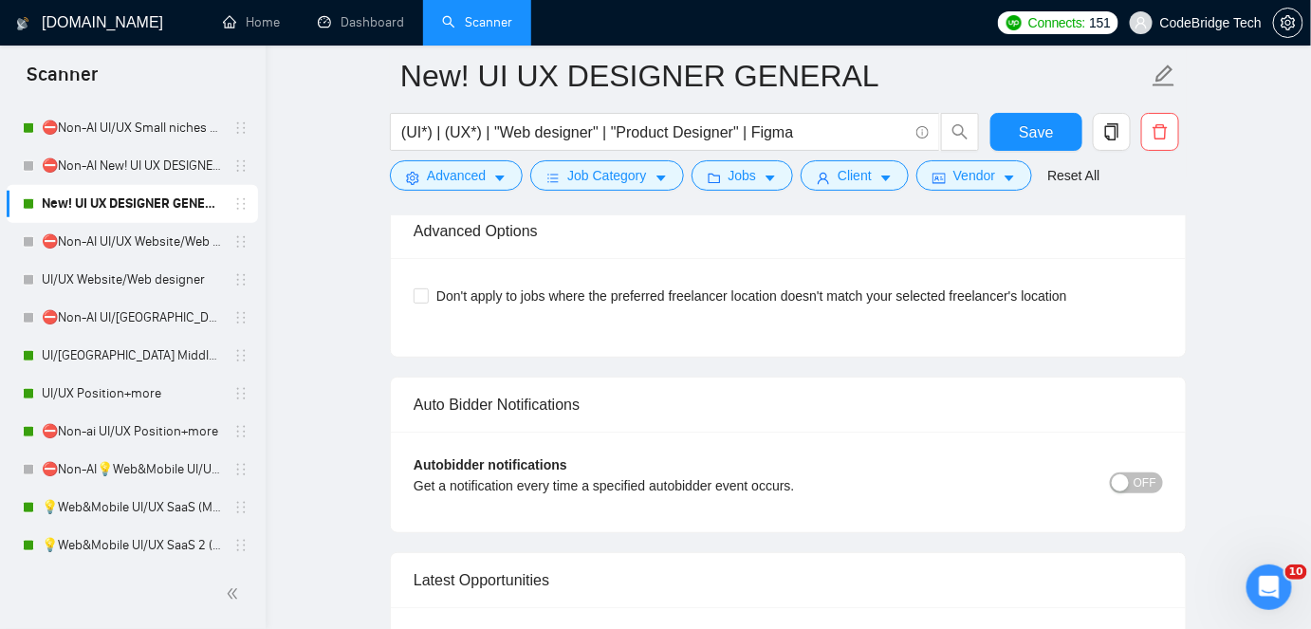
scroll to position [4646, 0]
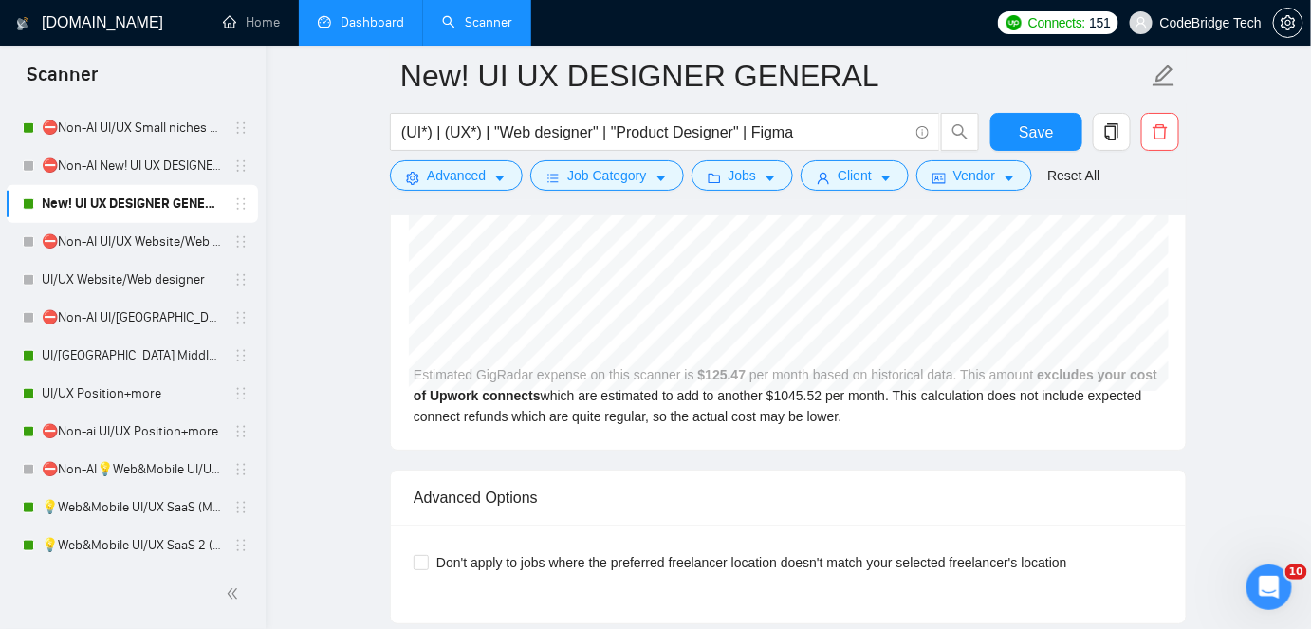
click at [381, 14] on link "Dashboard" at bounding box center [361, 22] width 86 height 16
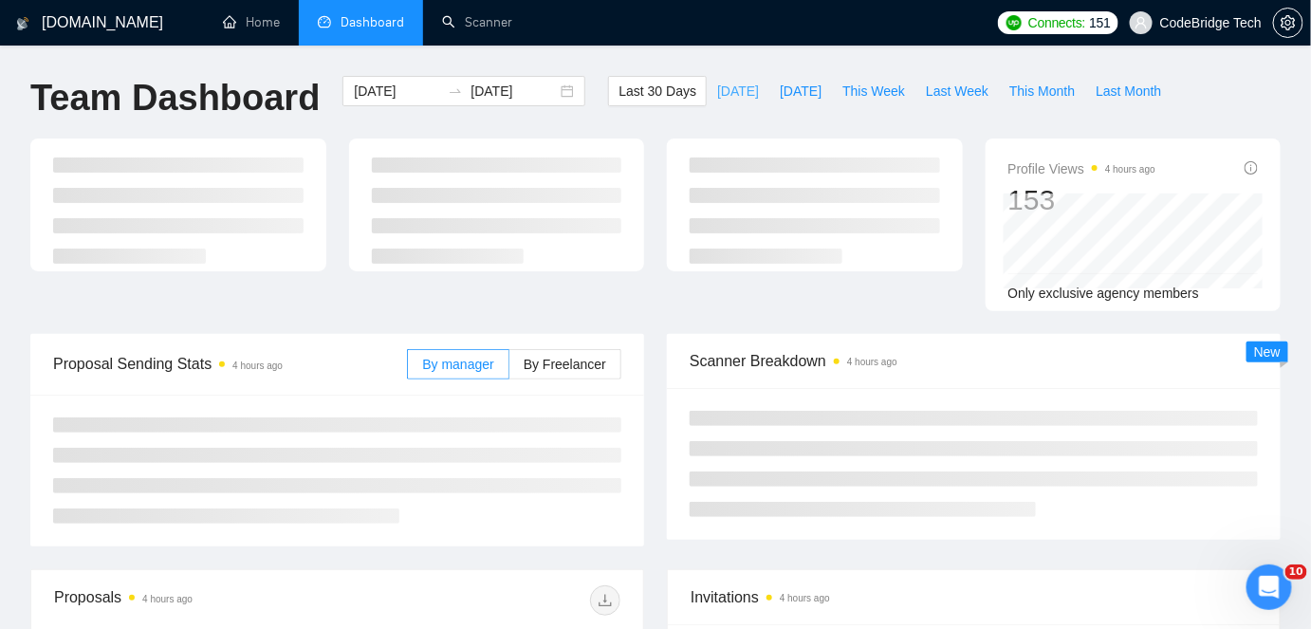
click at [739, 96] on button "[DATE]" at bounding box center [738, 91] width 63 height 30
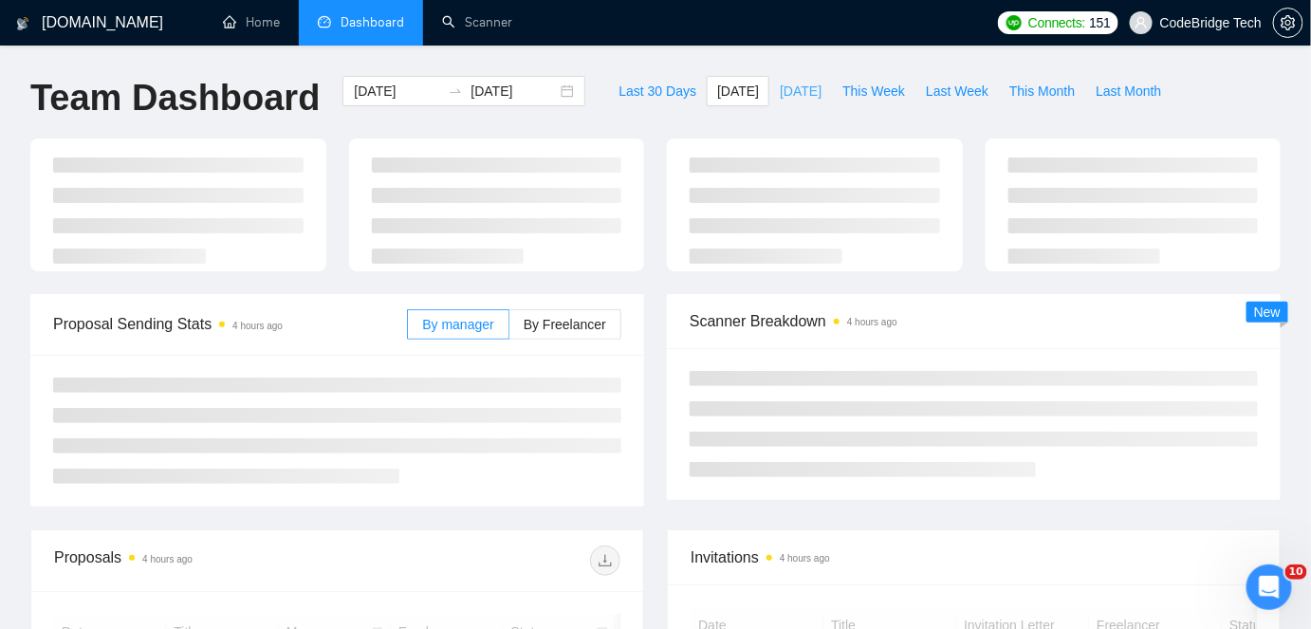
click at [780, 87] on span "[DATE]" at bounding box center [801, 91] width 42 height 21
type input "[DATE]"
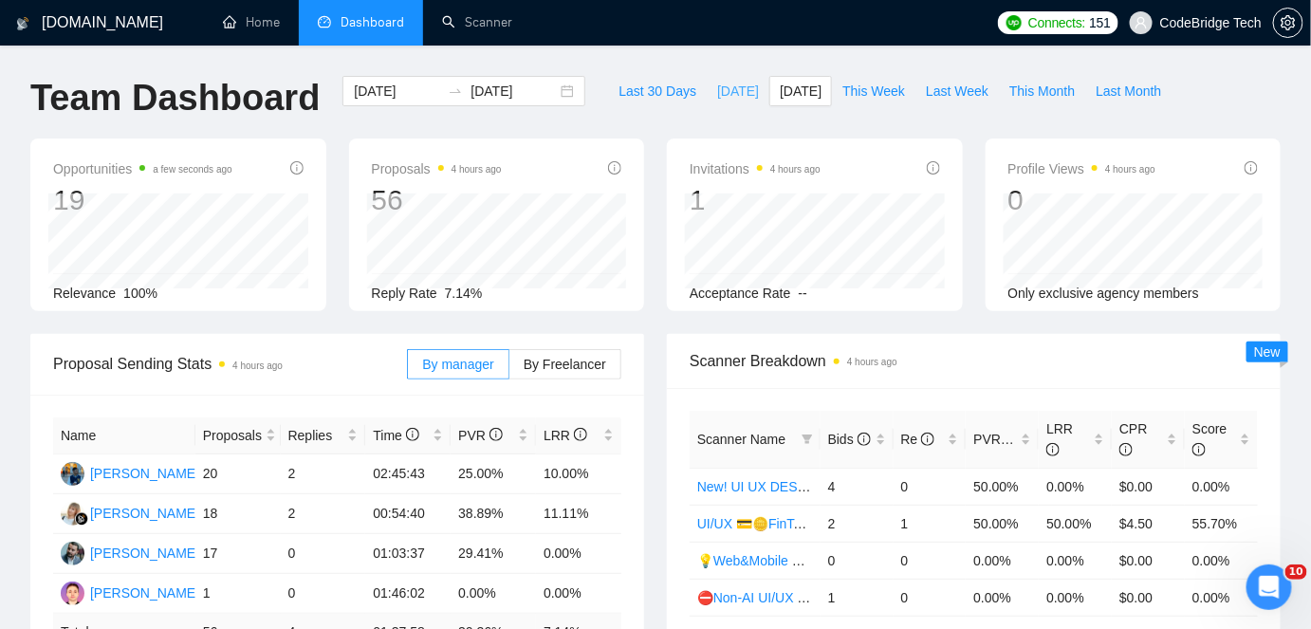
click at [720, 94] on span "[DATE]" at bounding box center [738, 91] width 42 height 21
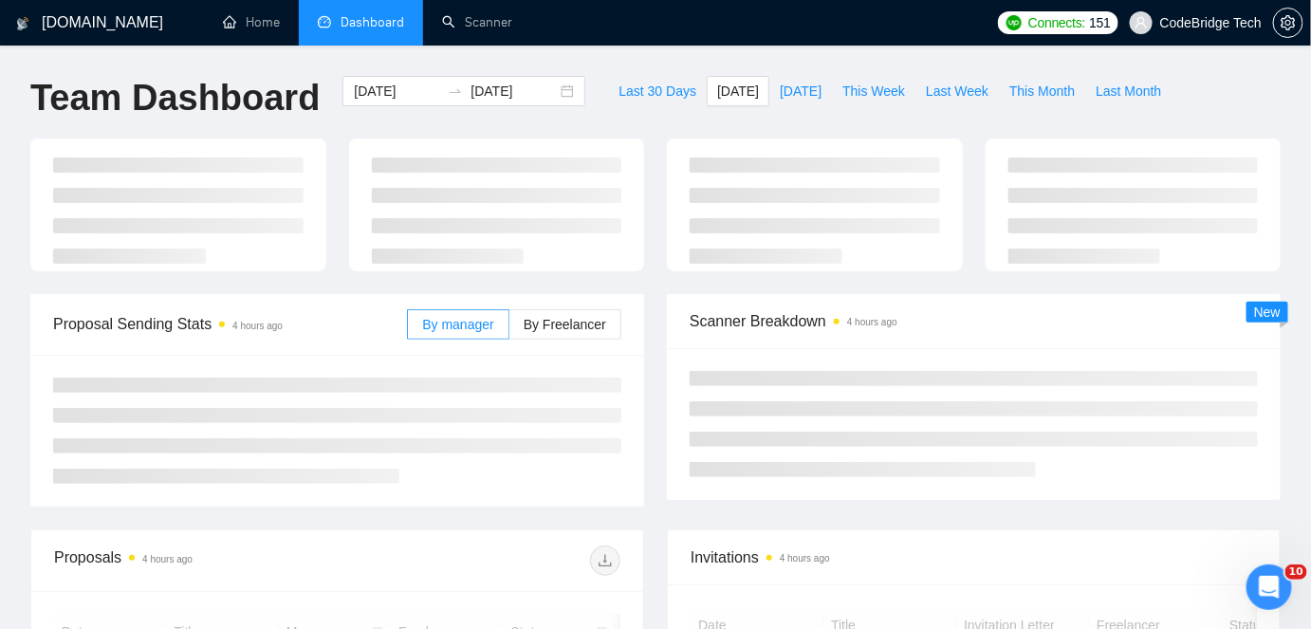
type input "[DATE]"
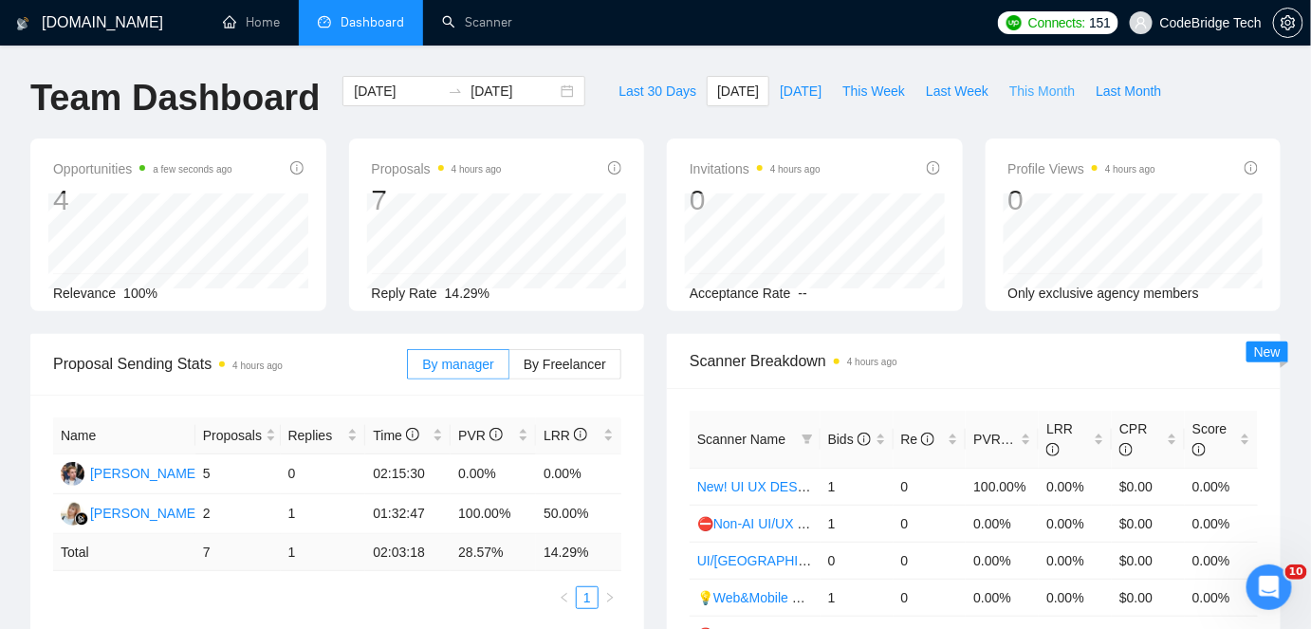
click at [1029, 91] on span "This Month" at bounding box center [1041, 91] width 65 height 21
type input "[DATE]"
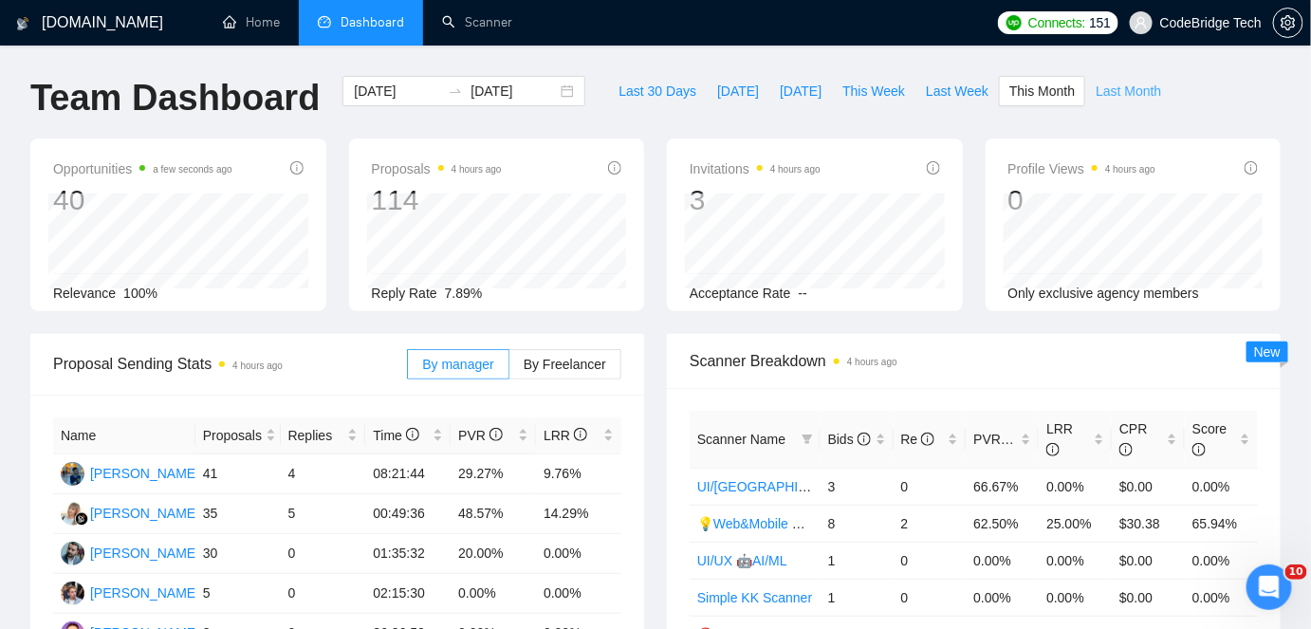
click at [1098, 84] on span "Last Month" at bounding box center [1128, 91] width 65 height 21
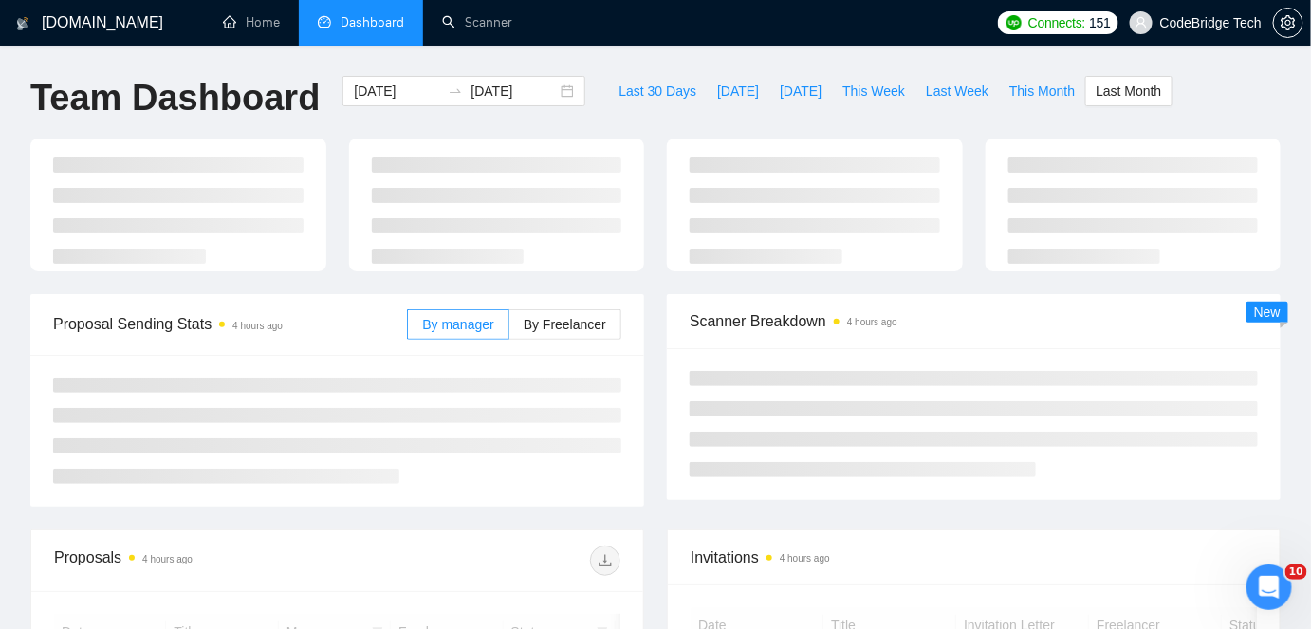
type input "[DATE]"
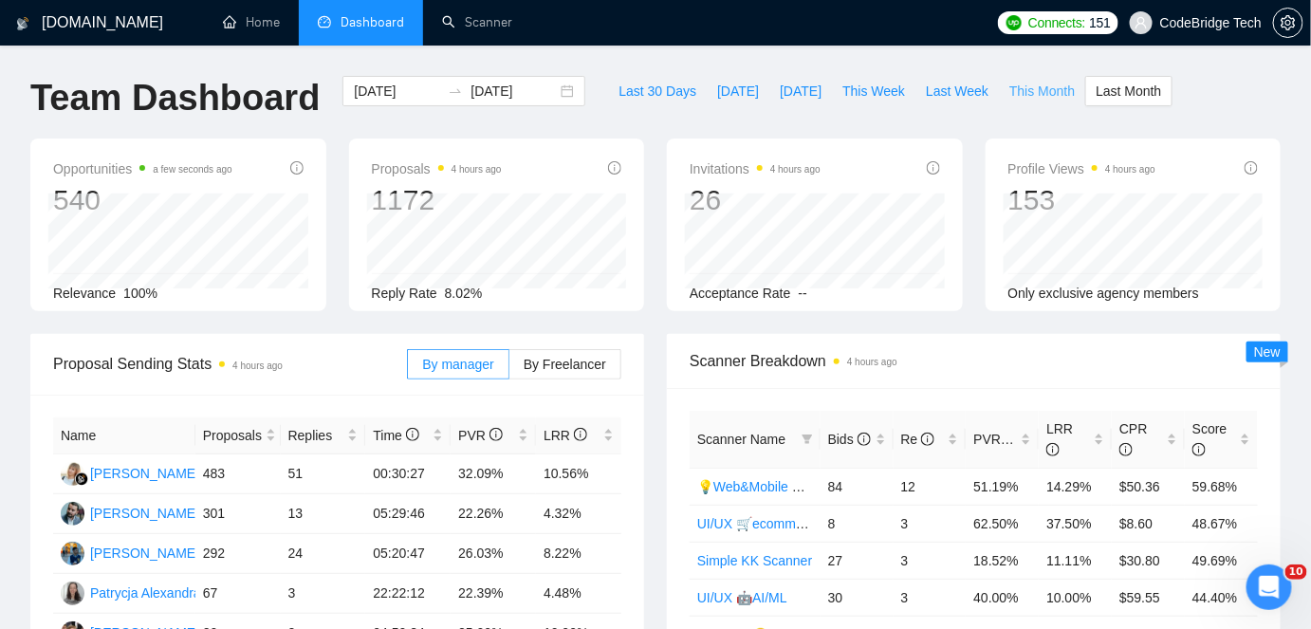
click at [1009, 83] on span "This Month" at bounding box center [1041, 91] width 65 height 21
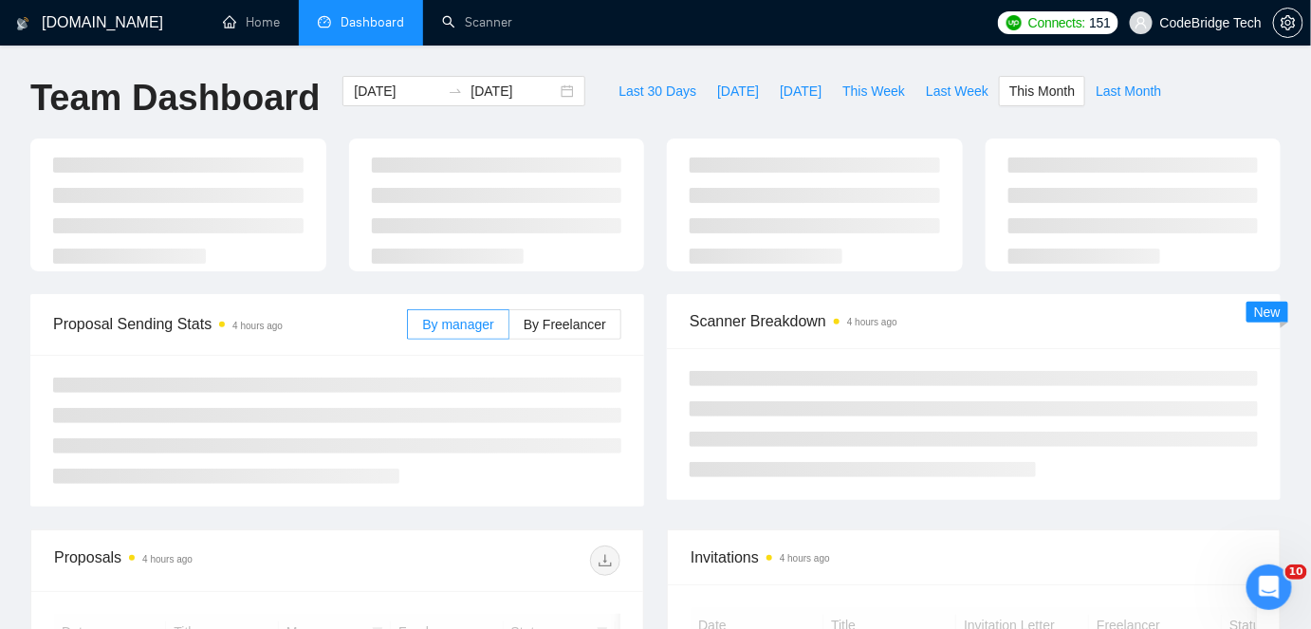
type input "[DATE]"
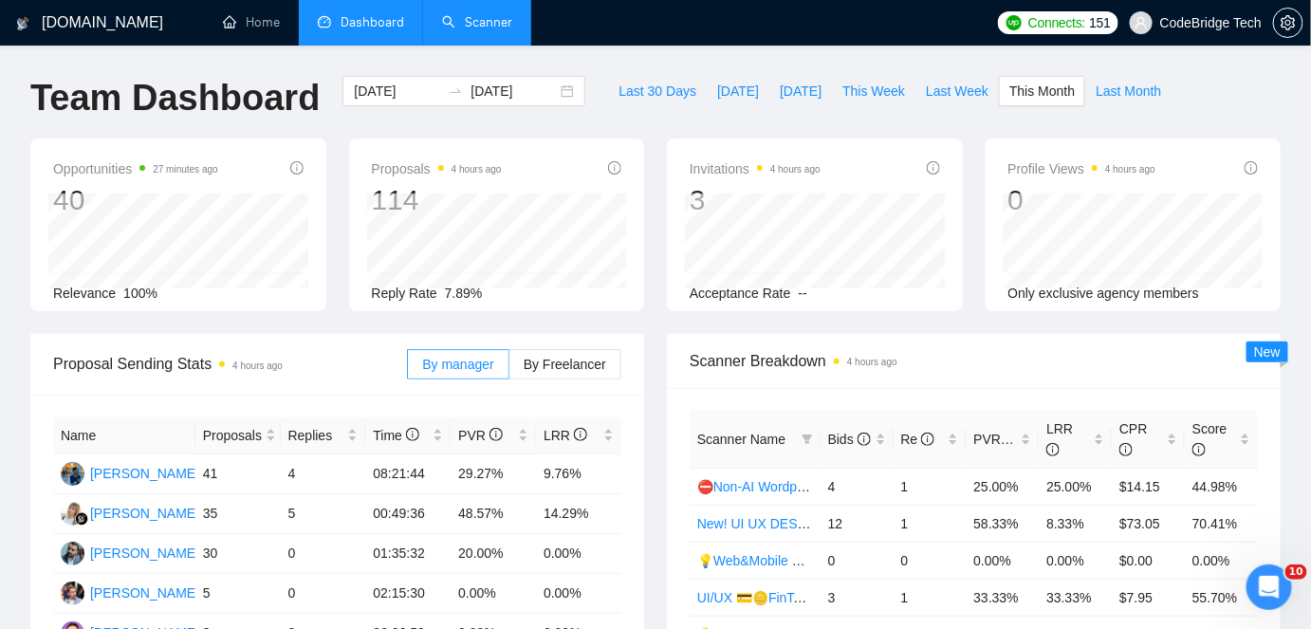
click at [457, 30] on link "Scanner" at bounding box center [477, 22] width 70 height 16
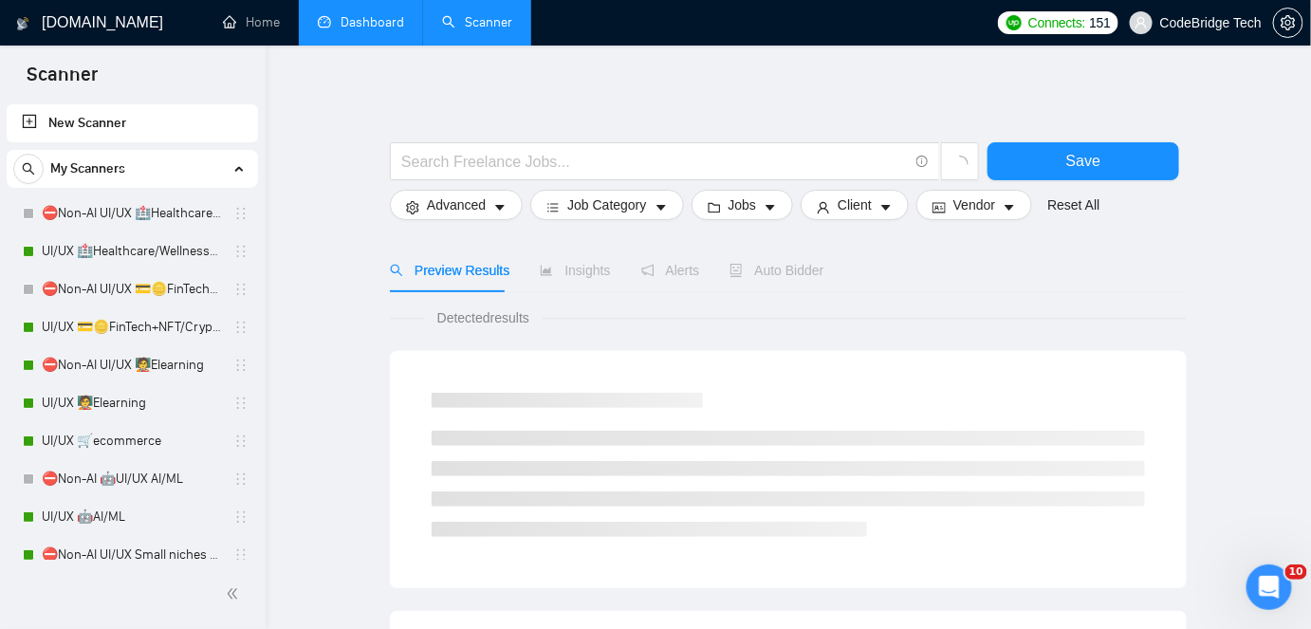
click at [395, 24] on link "Dashboard" at bounding box center [361, 22] width 86 height 16
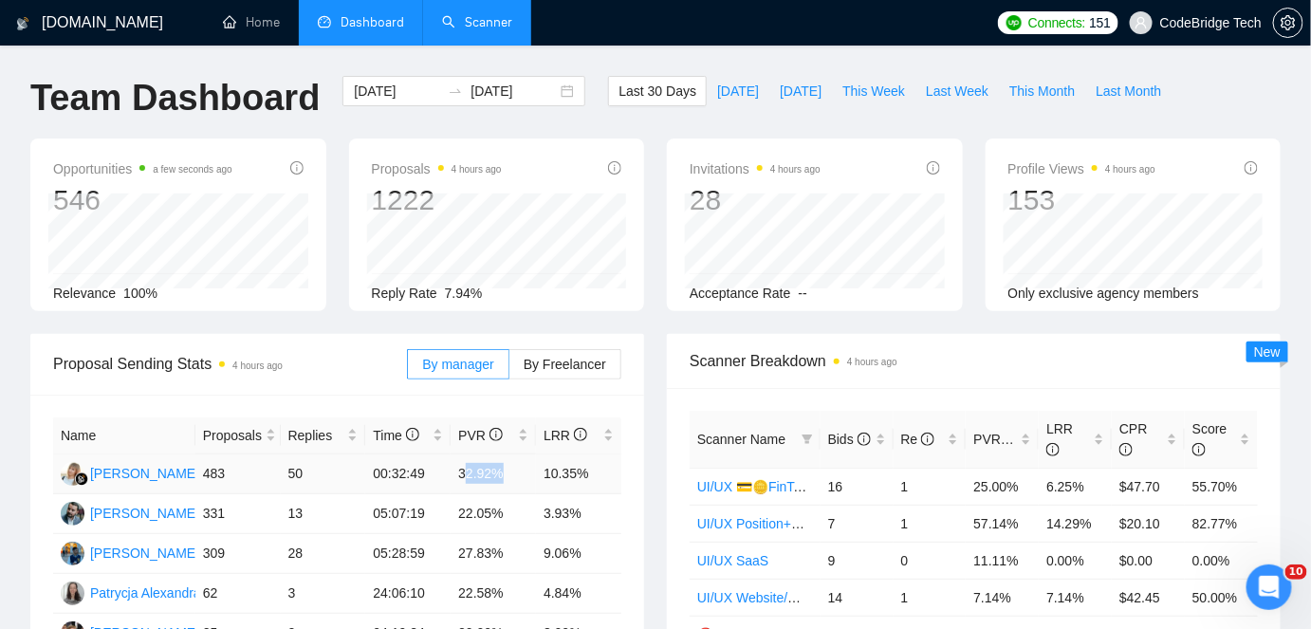
drag, startPoint x: 463, startPoint y: 476, endPoint x: 501, endPoint y: 473, distance: 38.1
click at [501, 473] on td "32.92%" at bounding box center [493, 474] width 85 height 40
click at [502, 473] on td "32.92%" at bounding box center [493, 474] width 85 height 40
drag, startPoint x: 457, startPoint y: 470, endPoint x: 501, endPoint y: 470, distance: 43.6
click at [501, 470] on td "32.92%" at bounding box center [493, 474] width 85 height 40
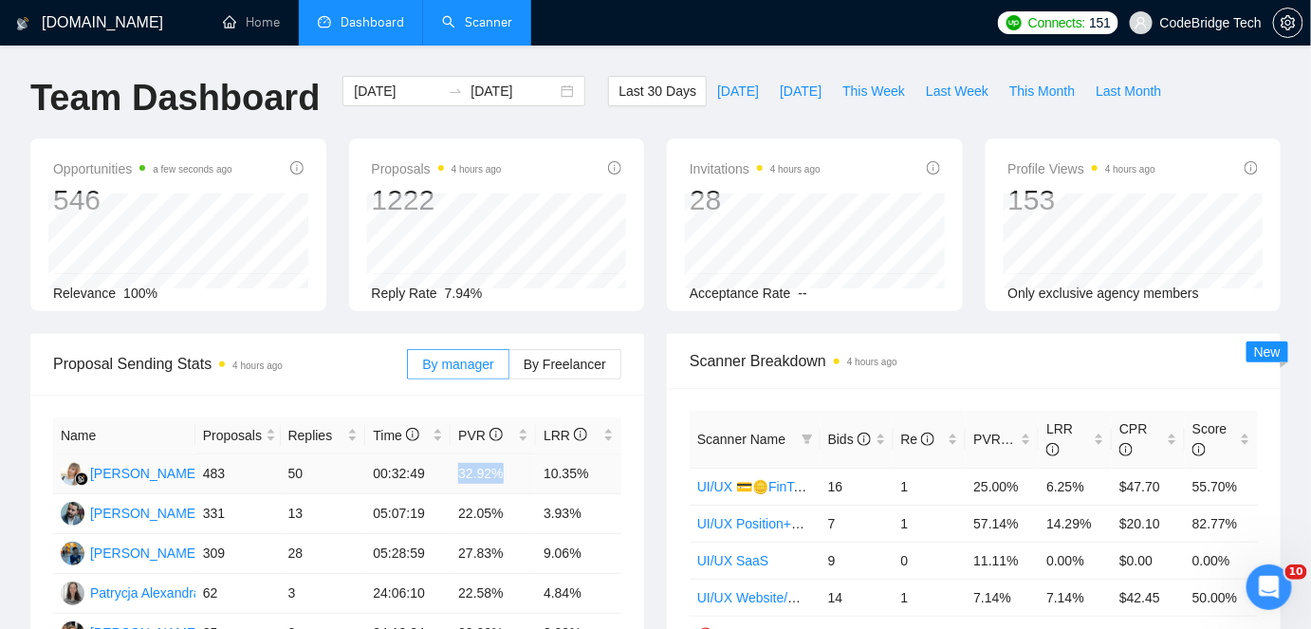
click at [501, 470] on td "32.92%" at bounding box center [493, 474] width 85 height 40
click at [939, 98] on span "Last Week" at bounding box center [957, 91] width 63 height 21
type input "[DATE]"
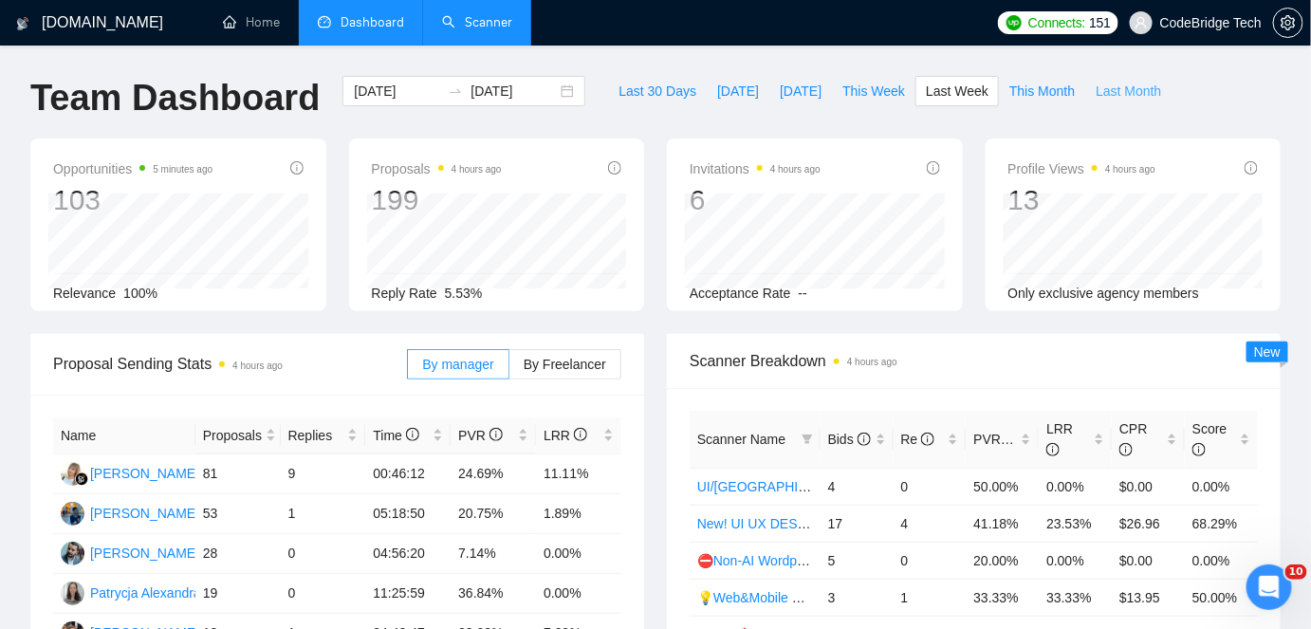
click at [1096, 89] on span "Last Month" at bounding box center [1128, 91] width 65 height 21
type input "[DATE]"
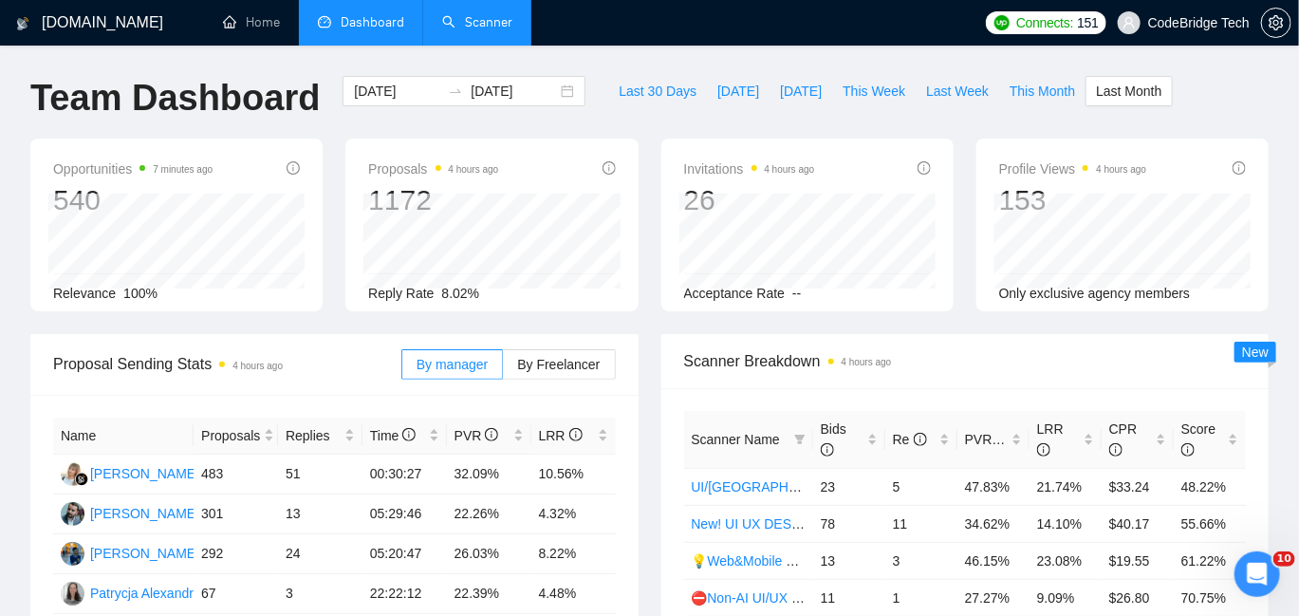
click at [476, 14] on link "Scanner" at bounding box center [477, 22] width 70 height 16
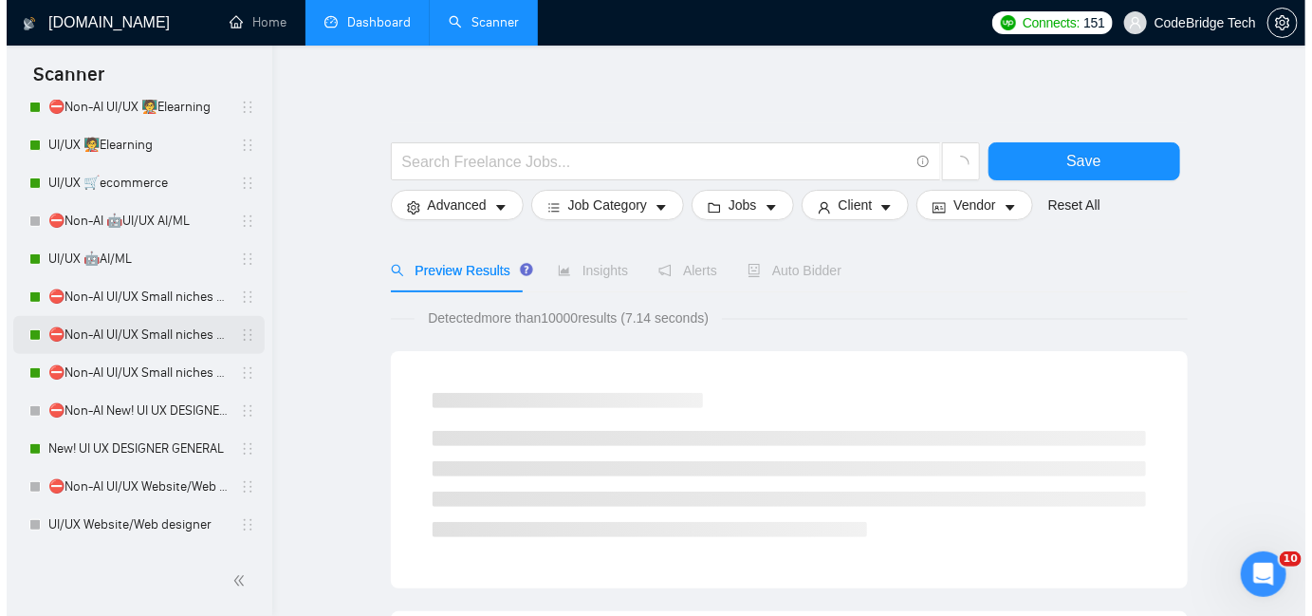
scroll to position [85, 0]
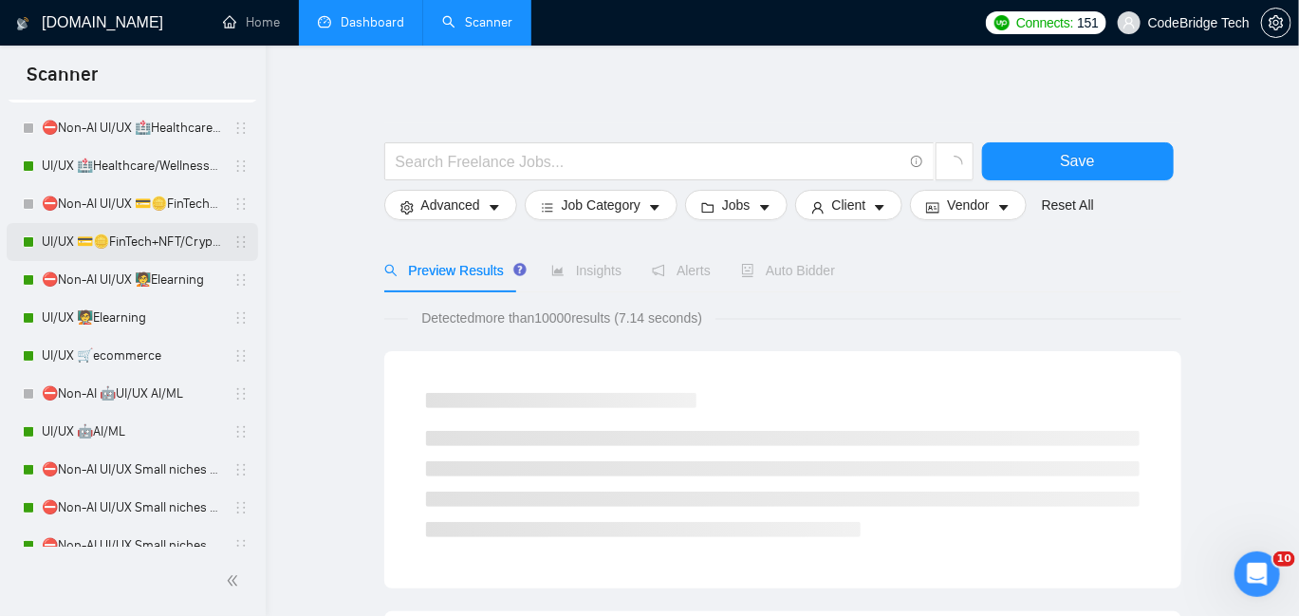
drag, startPoint x: 111, startPoint y: 238, endPoint x: 224, endPoint y: 226, distance: 113.6
click at [111, 239] on link "UI/UX 💳🪙FinTech+NFT/Crypto/Blockchain/Casino" at bounding box center [132, 242] width 180 height 38
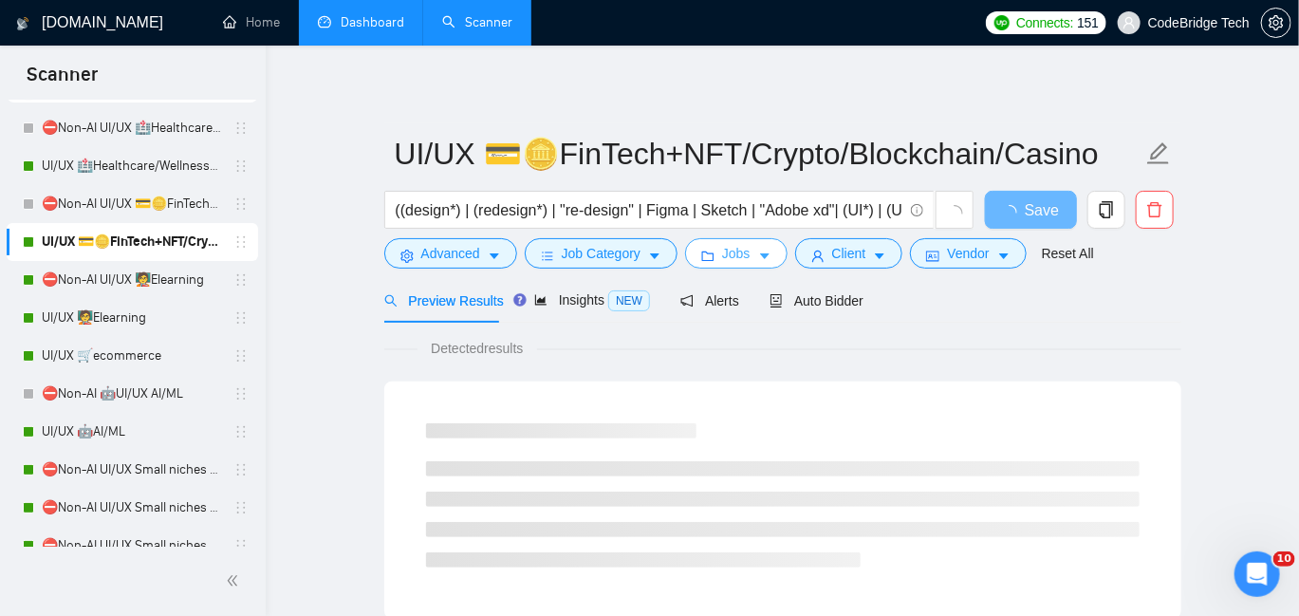
click at [723, 253] on span "Jobs" at bounding box center [736, 253] width 28 height 21
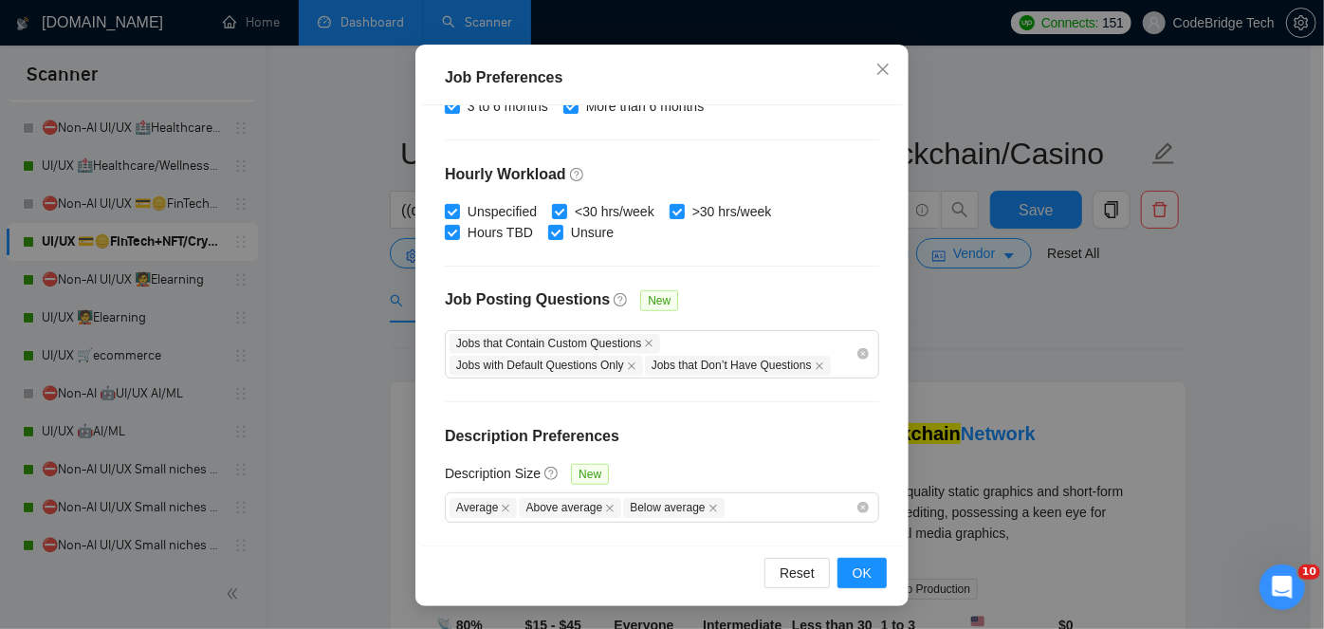
scroll to position [139, 0]
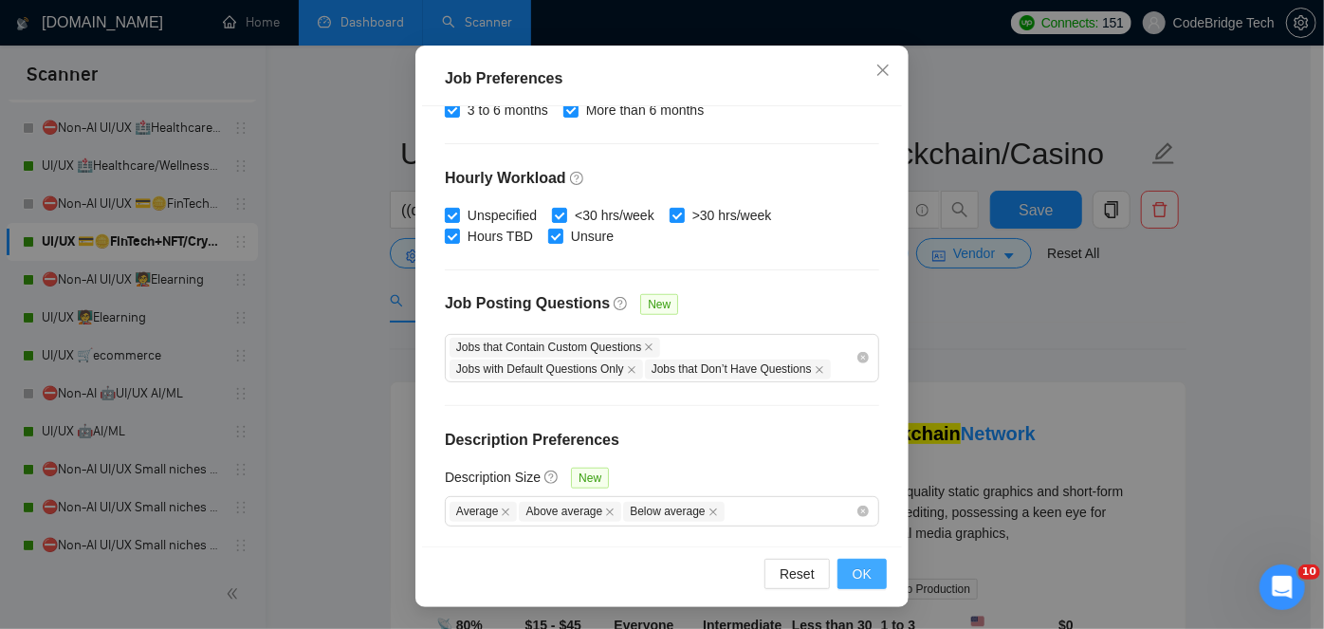
click at [853, 572] on span "OK" at bounding box center [862, 574] width 19 height 21
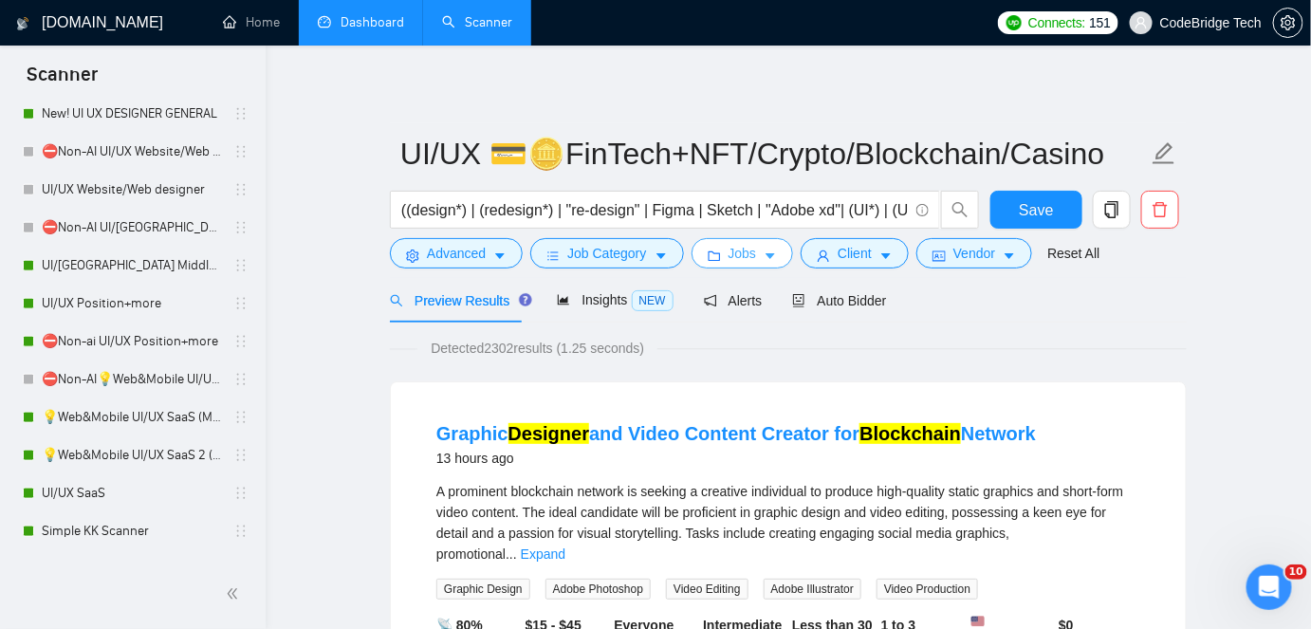
scroll to position [603, 0]
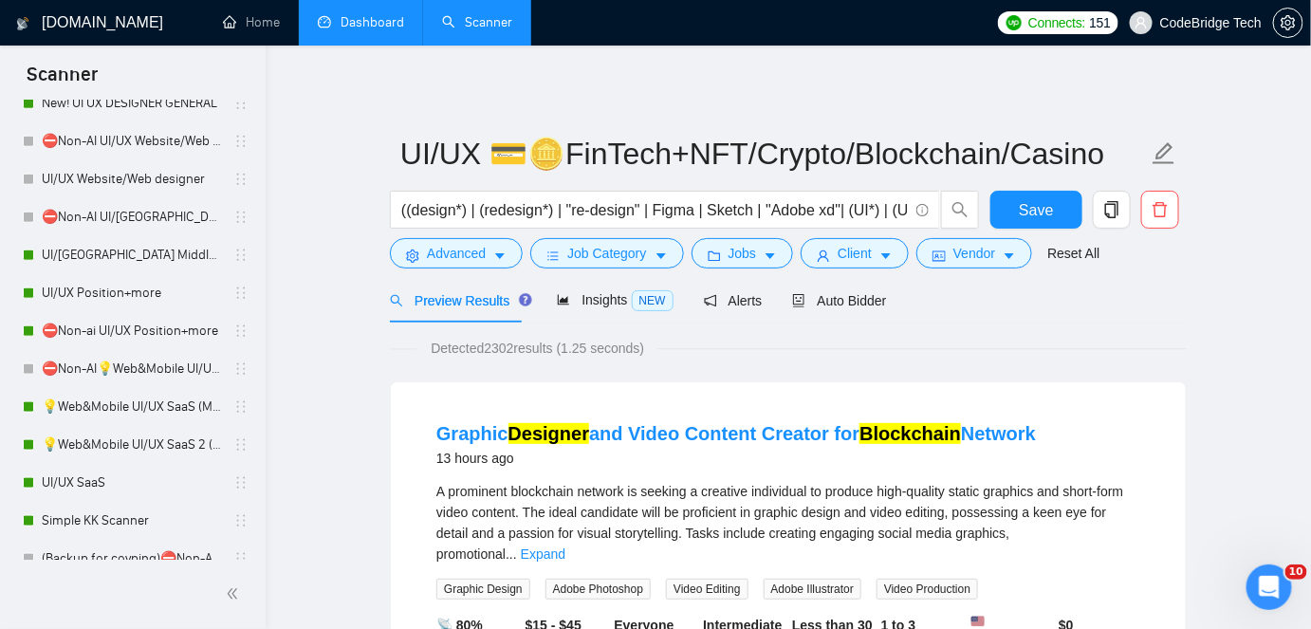
click at [393, 24] on link "Dashboard" at bounding box center [361, 22] width 86 height 16
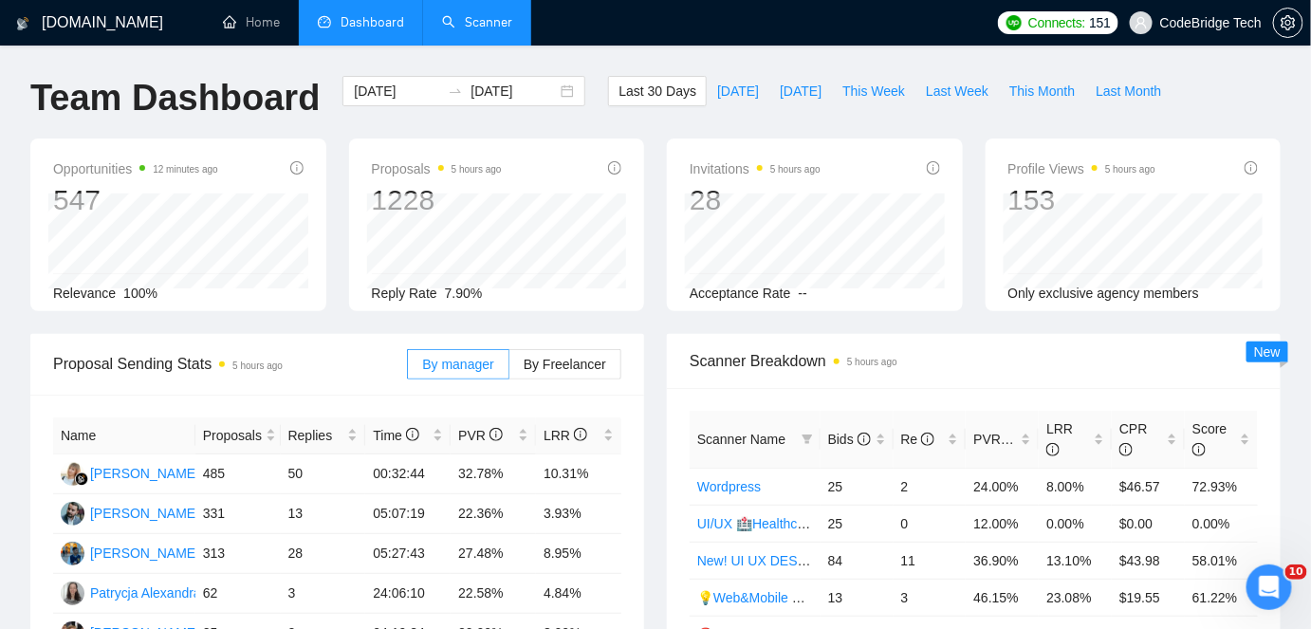
click at [474, 14] on link "Scanner" at bounding box center [477, 22] width 70 height 16
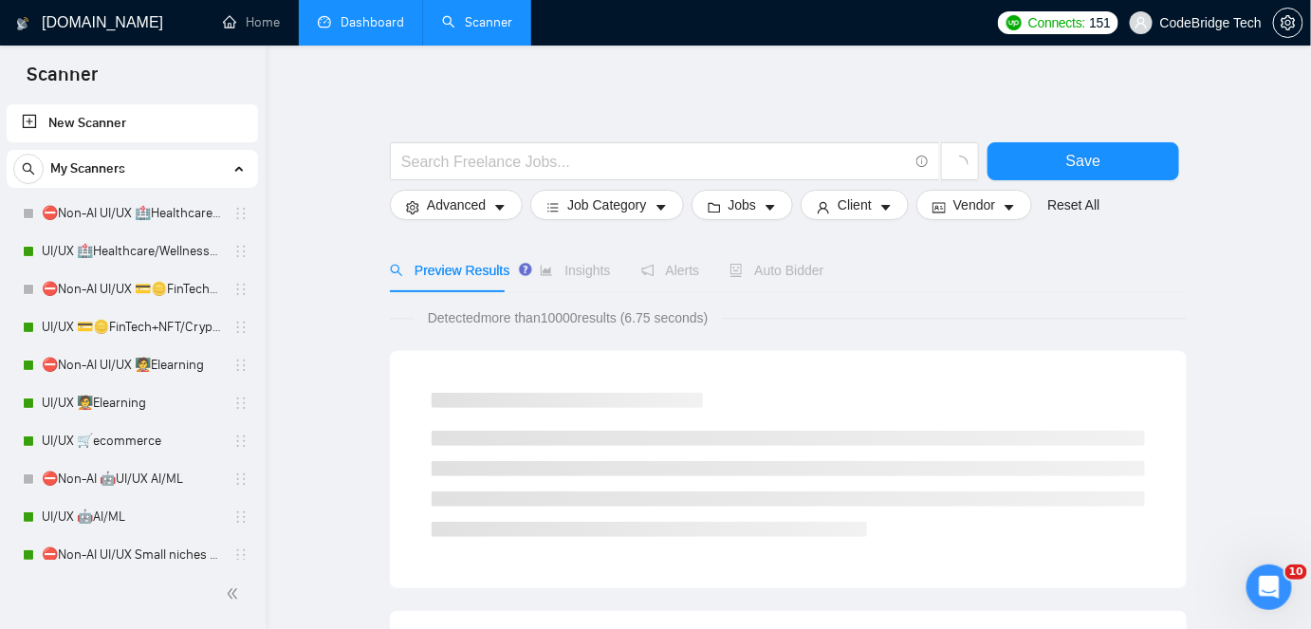
click at [359, 28] on link "Dashboard" at bounding box center [361, 22] width 86 height 16
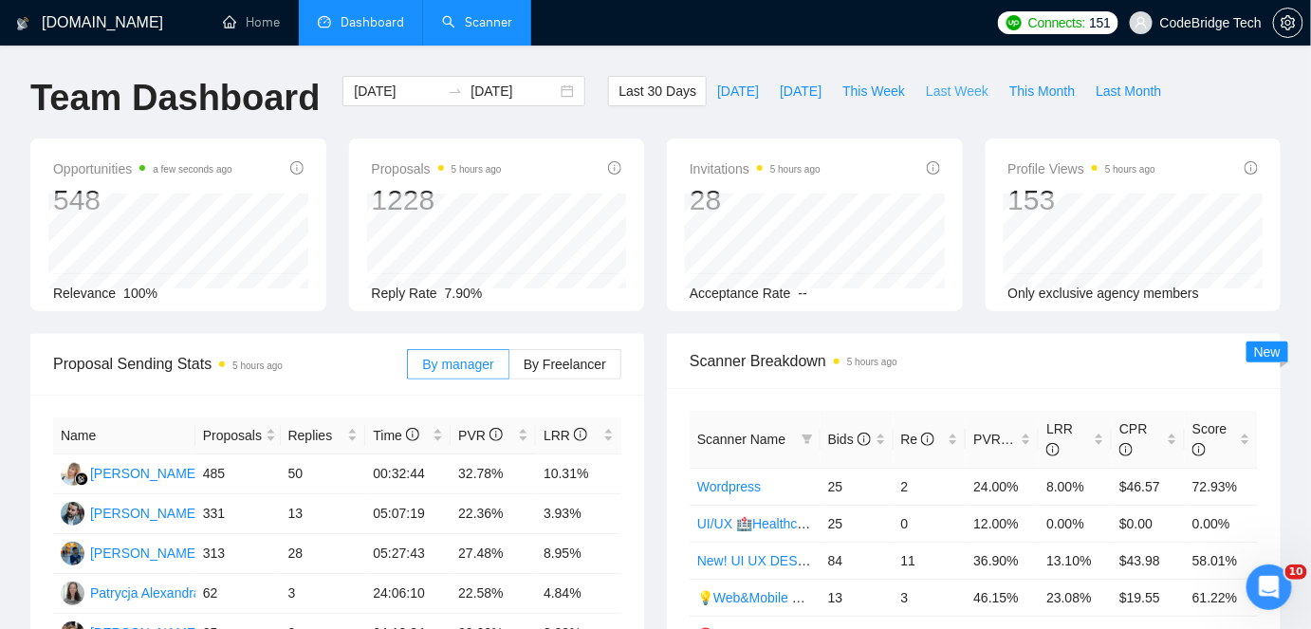
click at [934, 90] on span "Last Week" at bounding box center [957, 91] width 63 height 21
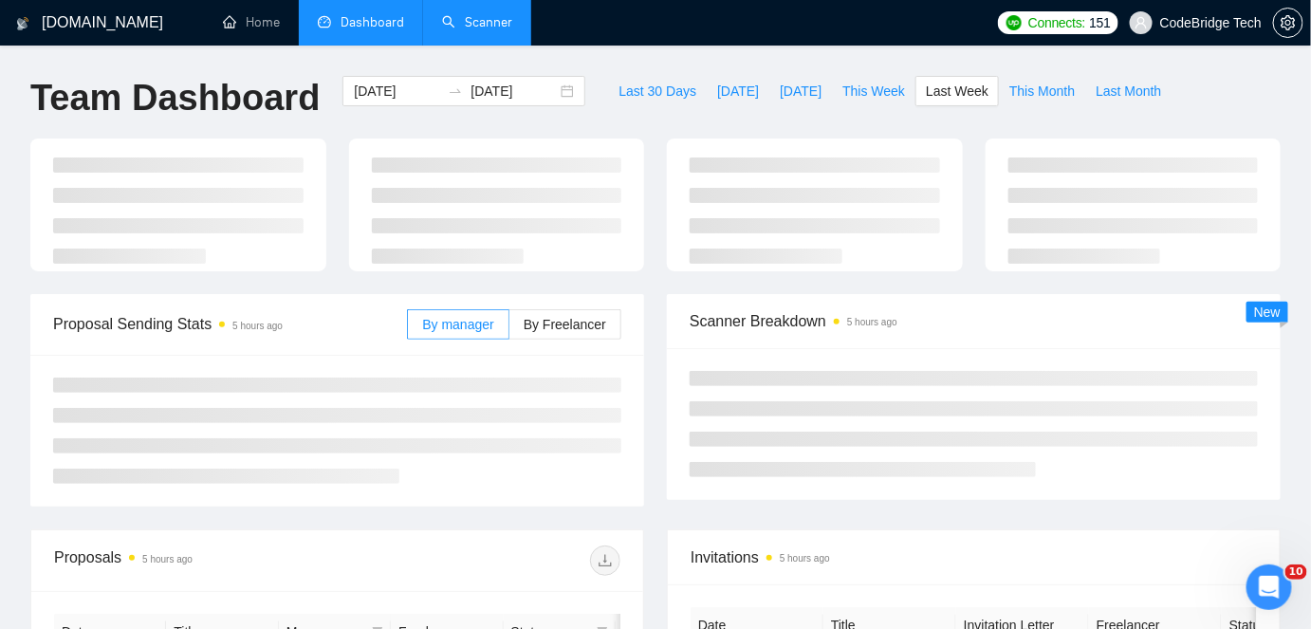
type input "[DATE]"
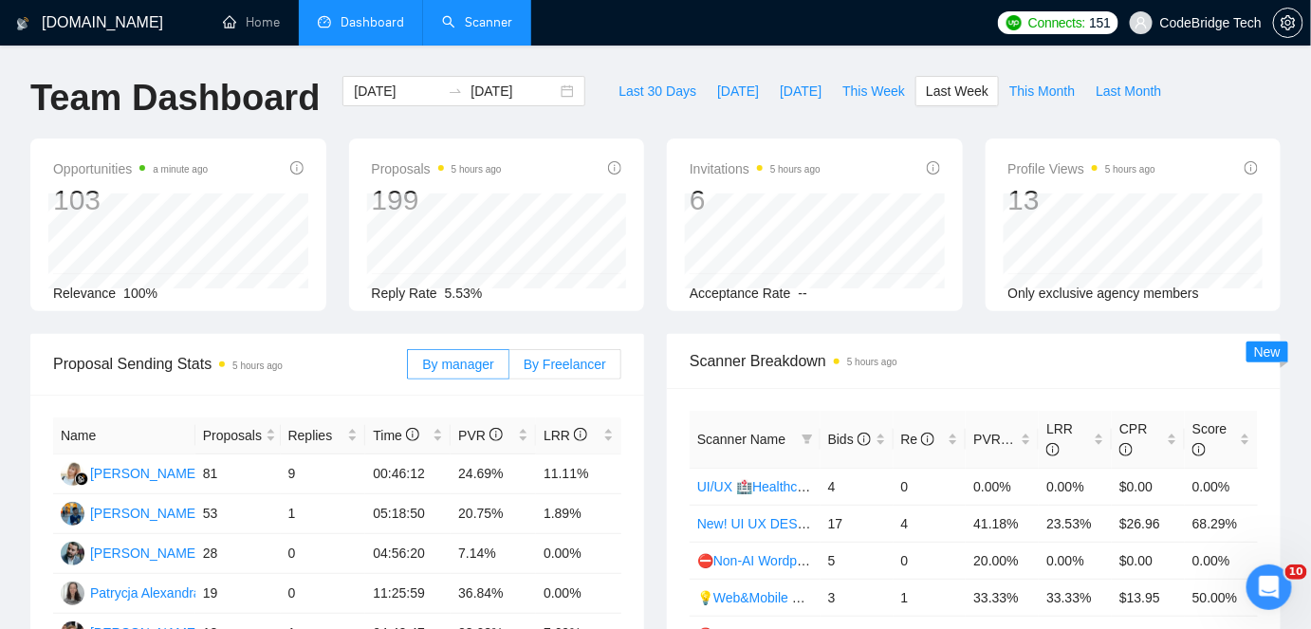
click at [606, 364] on span "By Freelancer" at bounding box center [565, 364] width 83 height 15
click at [509, 369] on input "By Freelancer" at bounding box center [509, 369] width 0 height 0
click at [478, 364] on span "By manager" at bounding box center [457, 364] width 71 height 15
click at [408, 369] on input "By manager" at bounding box center [408, 369] width 0 height 0
click at [556, 364] on span "By Freelancer" at bounding box center [565, 364] width 83 height 15
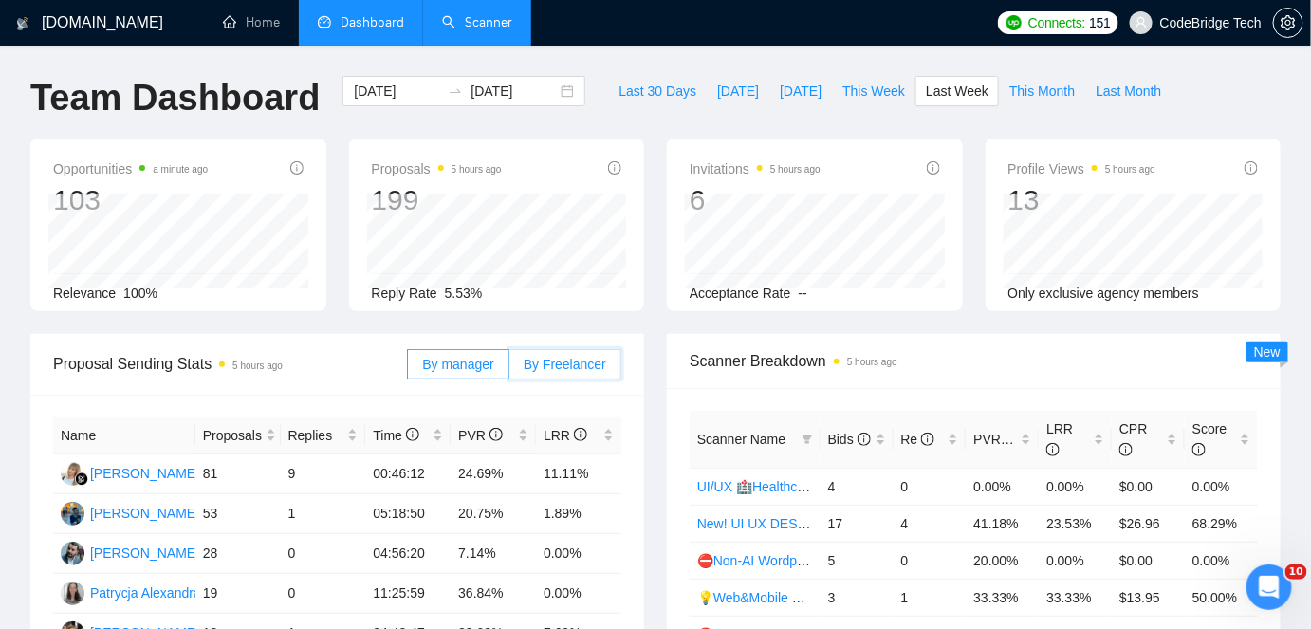
click at [509, 369] on input "By Freelancer" at bounding box center [509, 369] width 0 height 0
click at [1009, 89] on span "This Month" at bounding box center [1041, 91] width 65 height 21
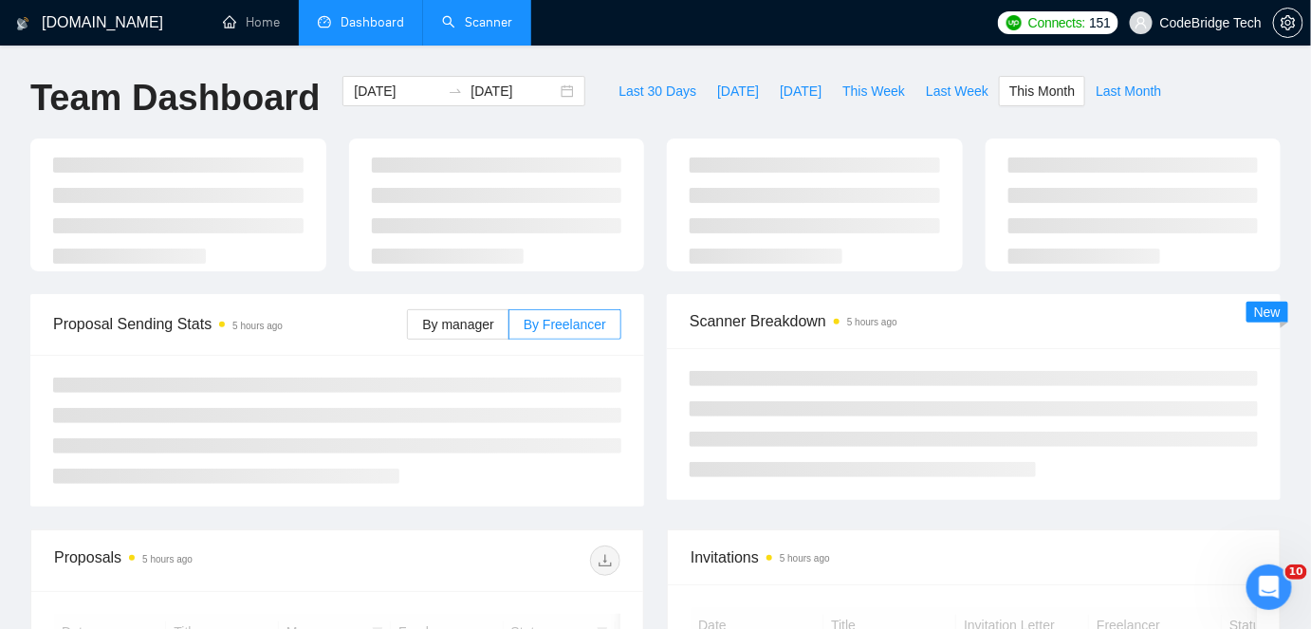
type input "[DATE]"
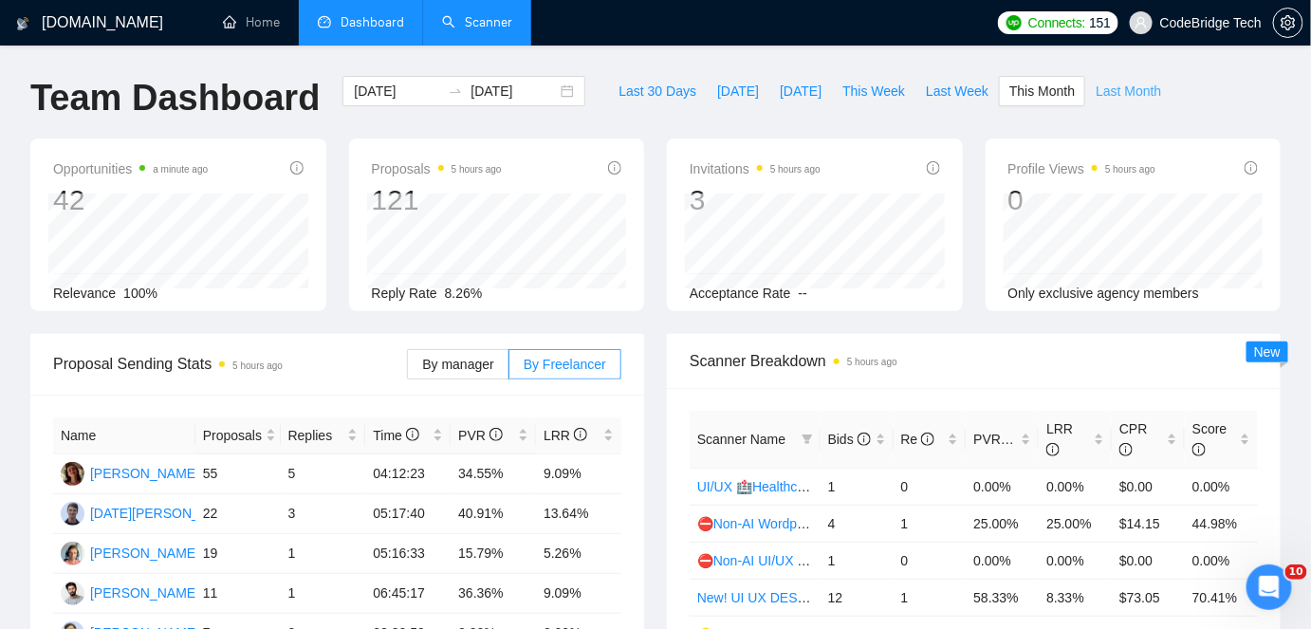
click at [1110, 87] on span "Last Month" at bounding box center [1128, 91] width 65 height 21
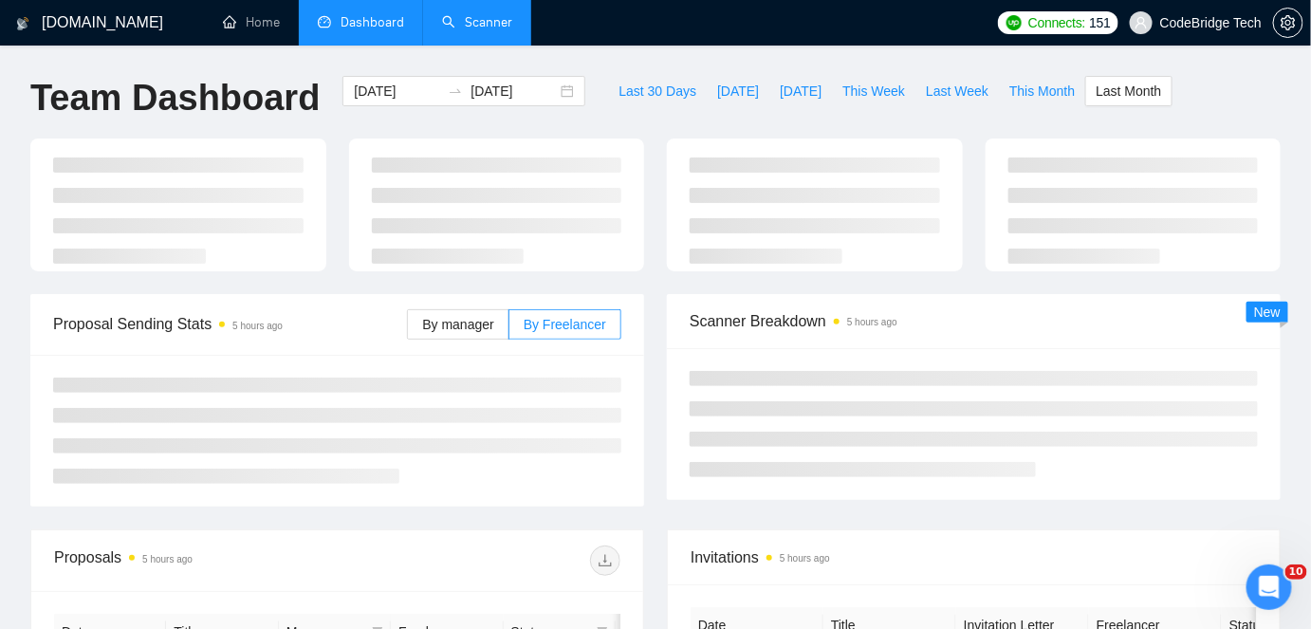
type input "[DATE]"
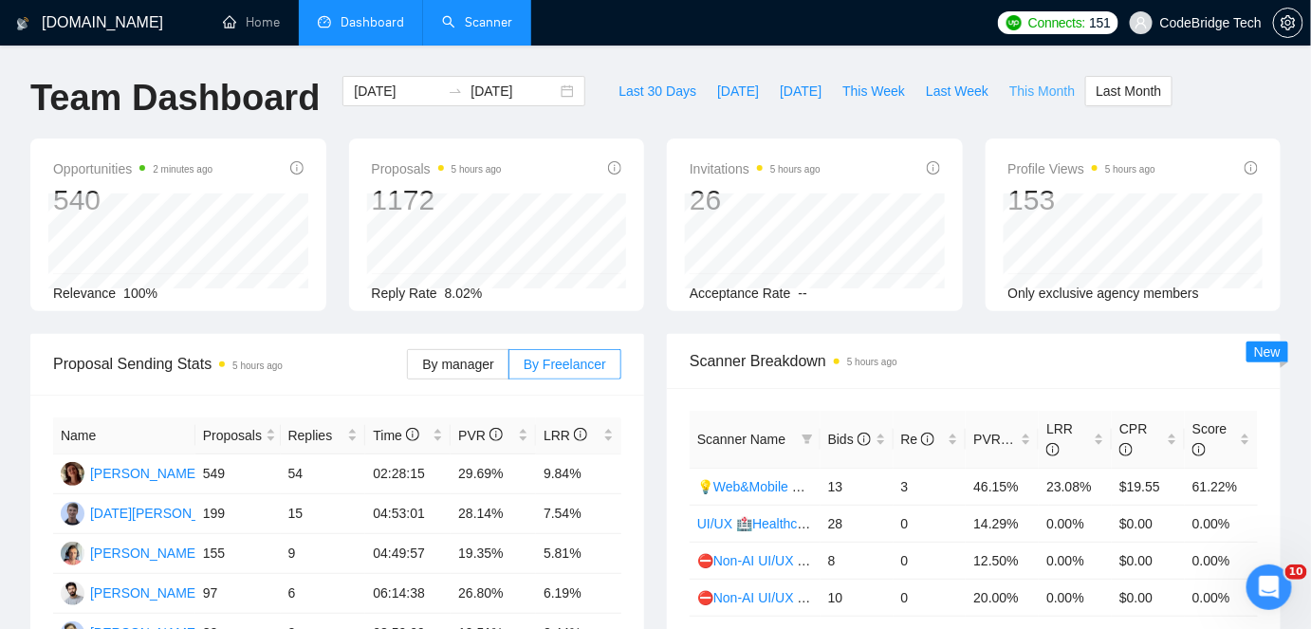
click at [1026, 102] on button "This Month" at bounding box center [1042, 91] width 86 height 30
type input "[DATE]"
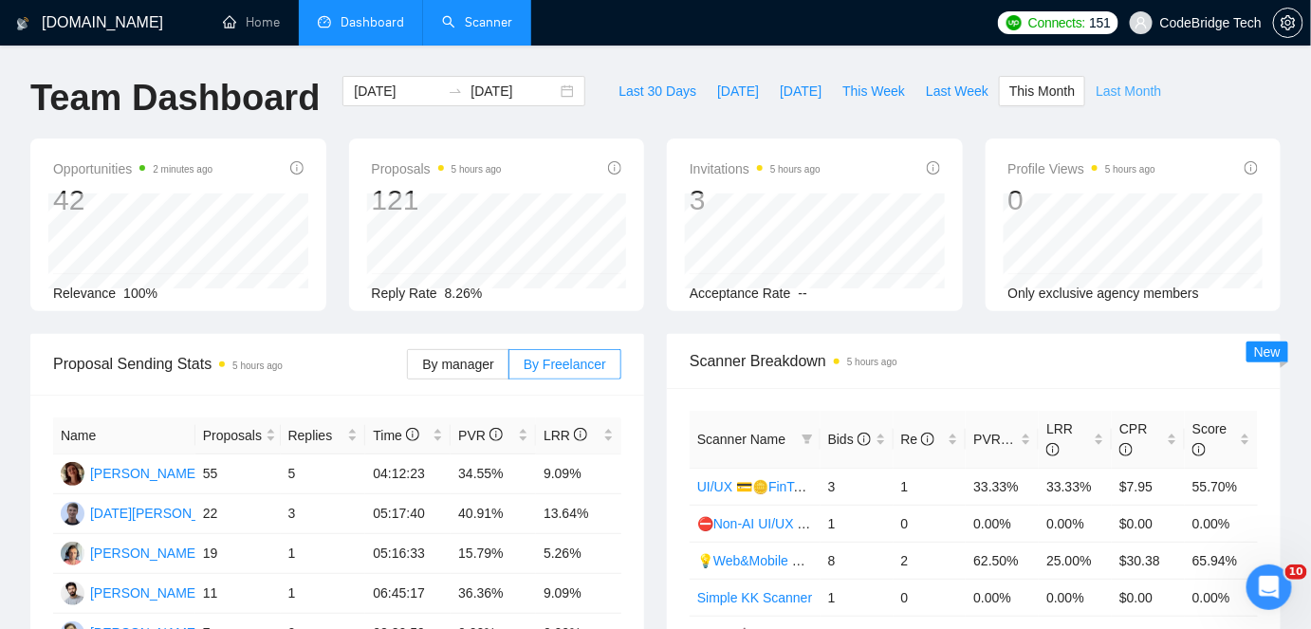
click at [1134, 99] on span "Last Month" at bounding box center [1128, 91] width 65 height 21
type input "[DATE]"
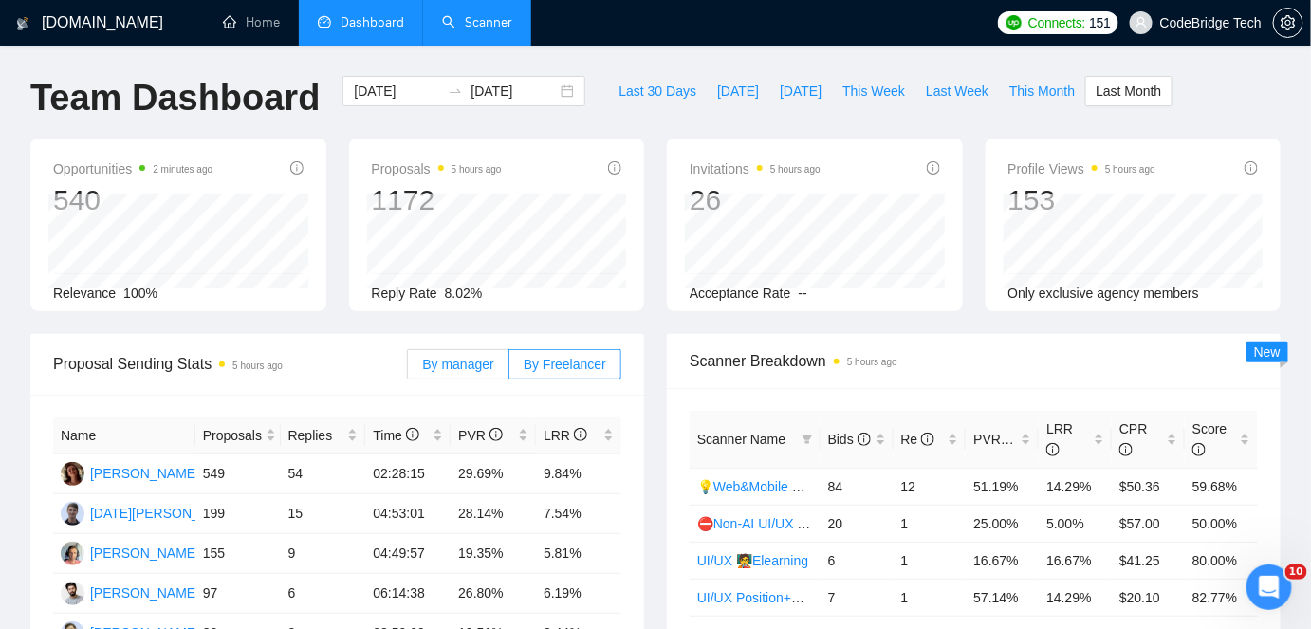
click at [446, 358] on span "By manager" at bounding box center [457, 364] width 71 height 15
click at [408, 369] on input "By manager" at bounding box center [408, 369] width 0 height 0
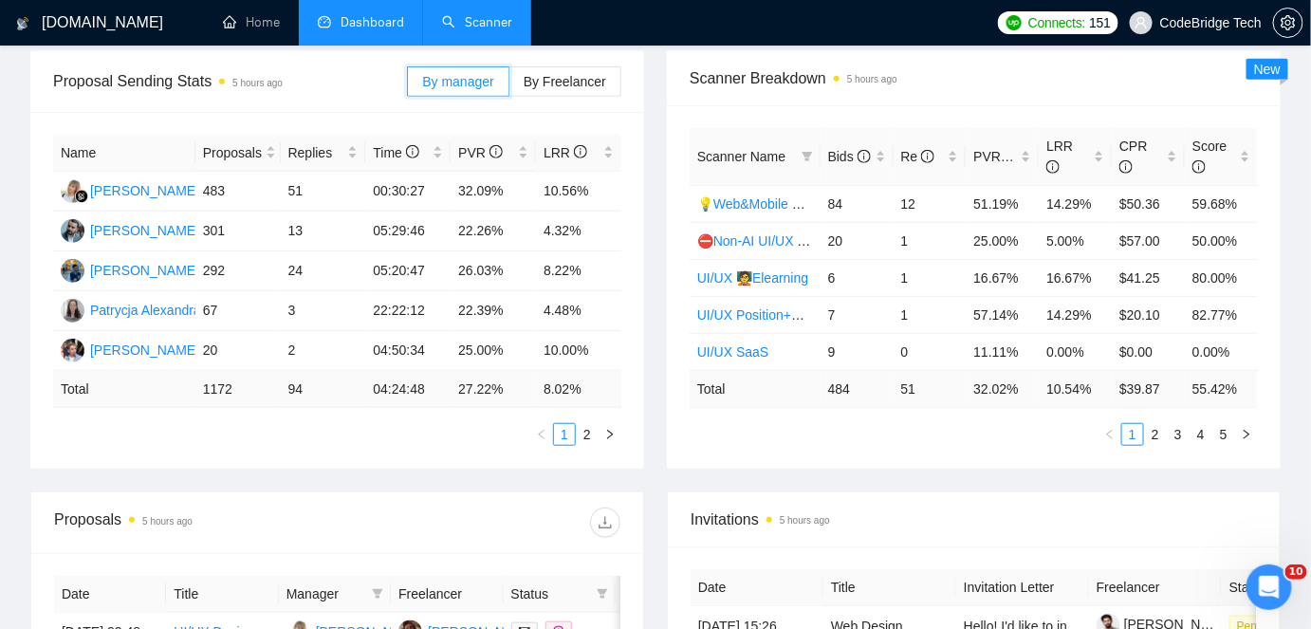
scroll to position [172, 0]
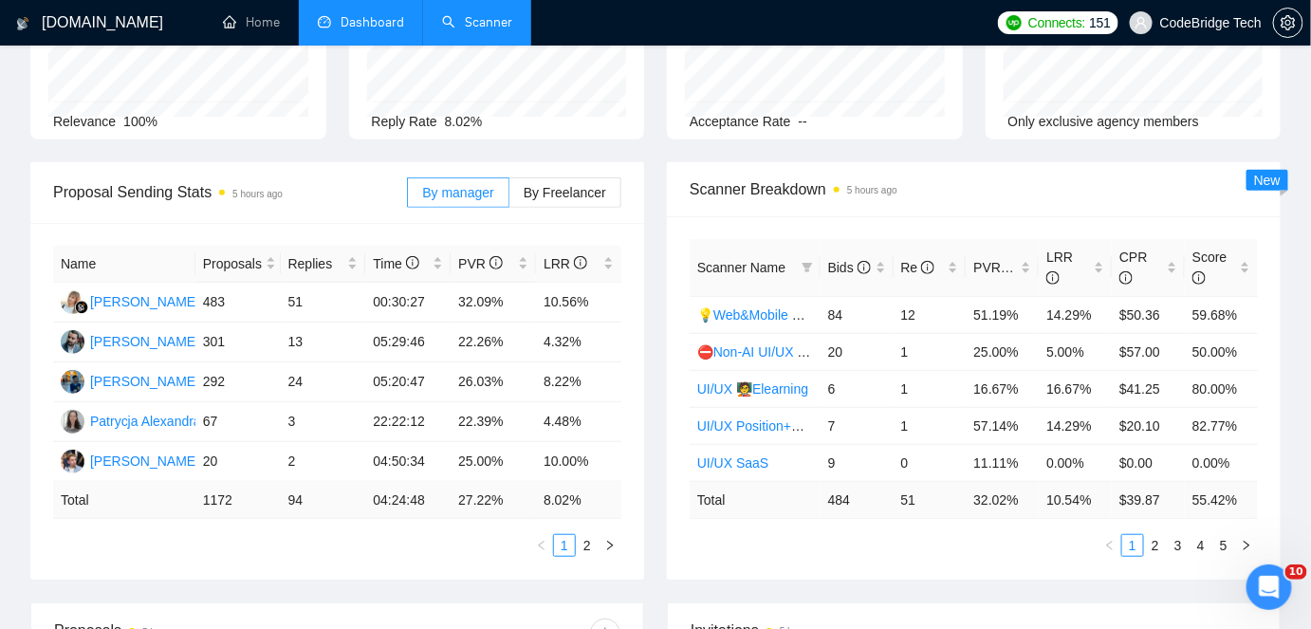
click at [495, 28] on link "Scanner" at bounding box center [477, 22] width 70 height 16
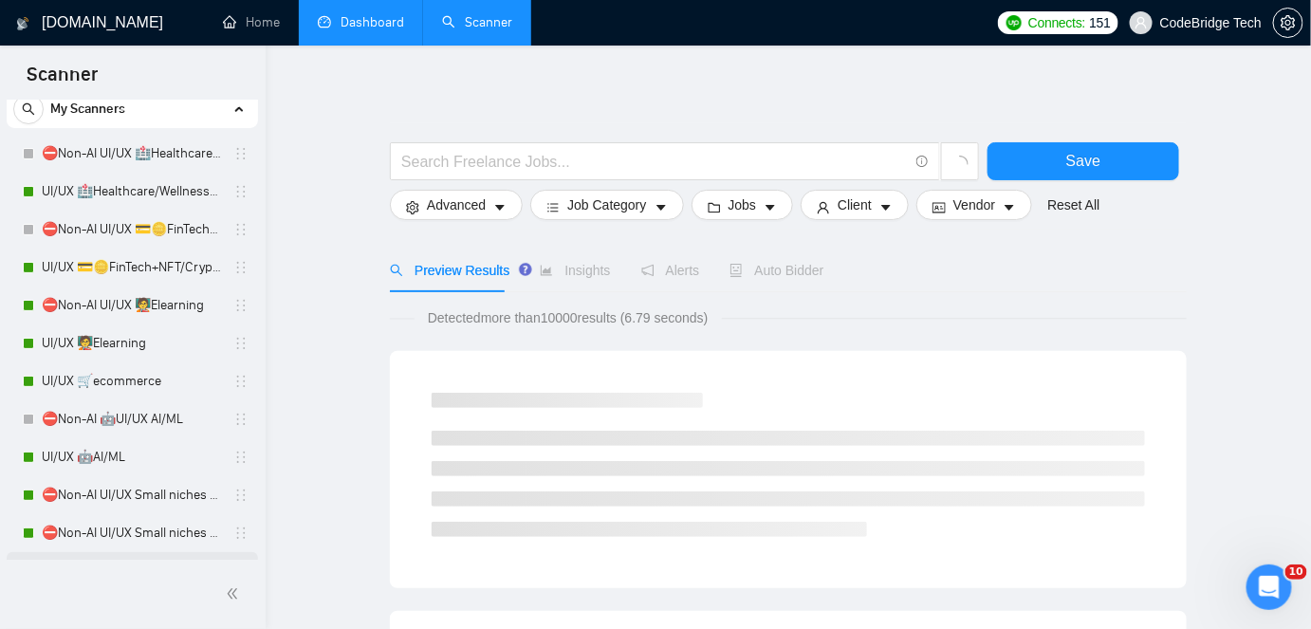
scroll to position [172, 0]
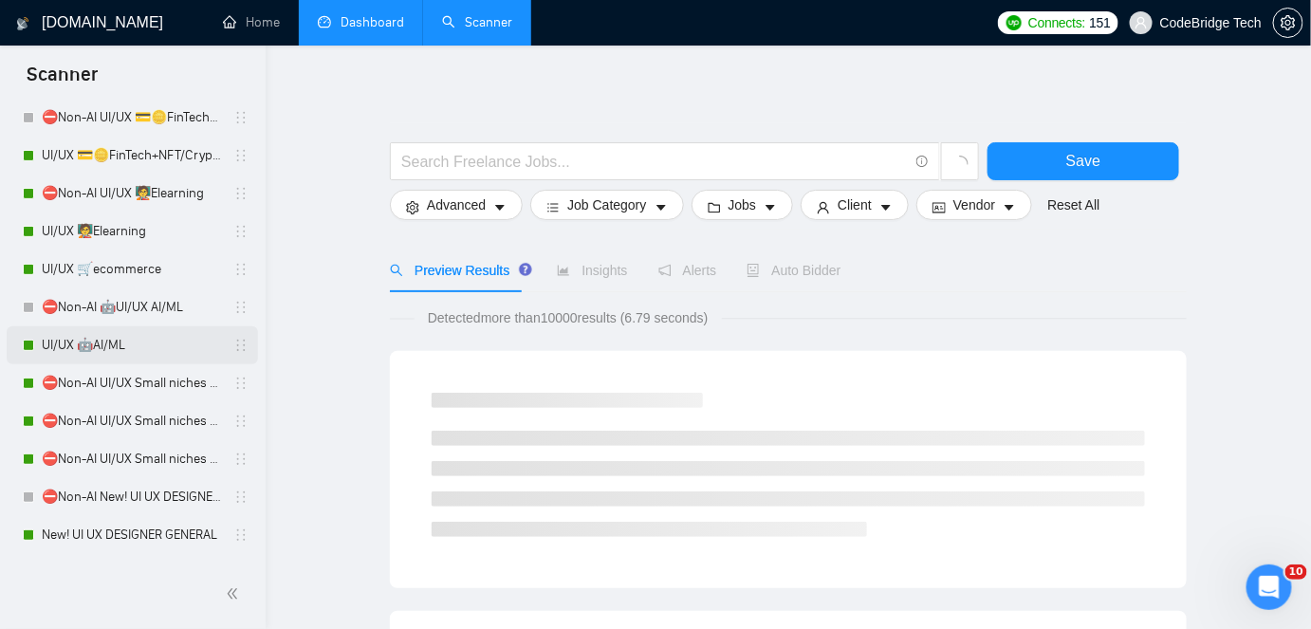
click at [115, 343] on link "UI/UX 🤖AI/ML" at bounding box center [132, 345] width 180 height 38
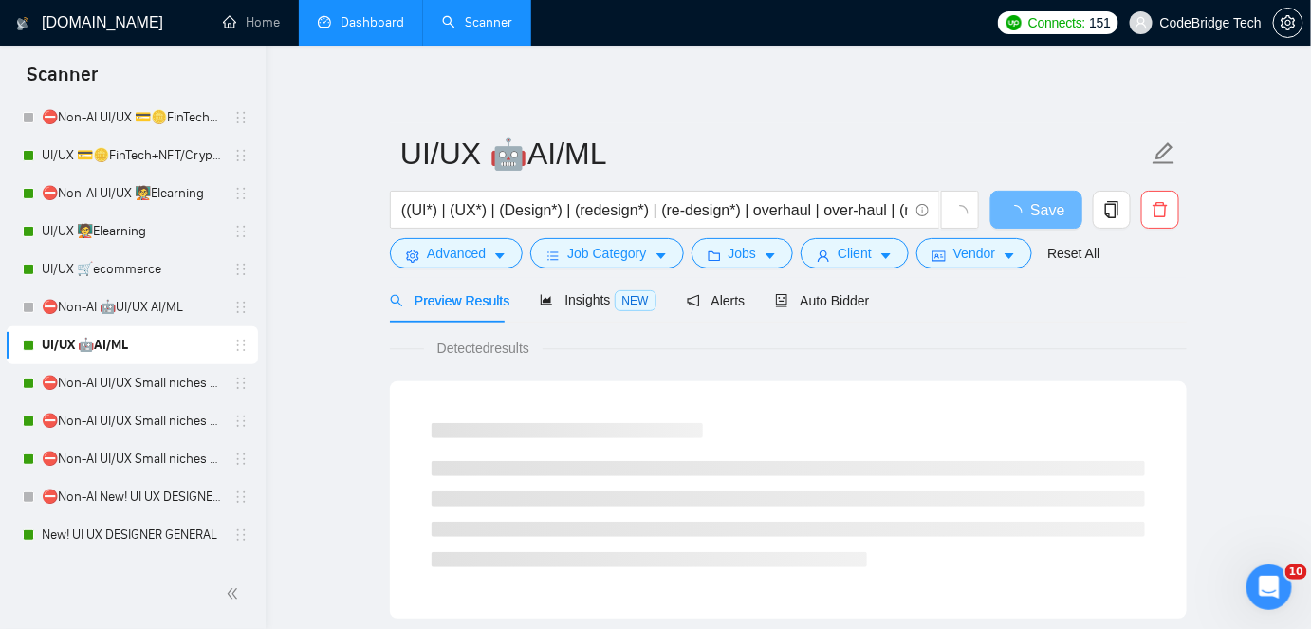
click at [803, 273] on form "UI/UX 🤖AI/ML ((UI*) | (UX*) | (Design*) | (redesign*) | (re-design*) | overhaul…" at bounding box center [788, 200] width 797 height 155
click at [802, 290] on div "Auto Bidder" at bounding box center [822, 300] width 94 height 21
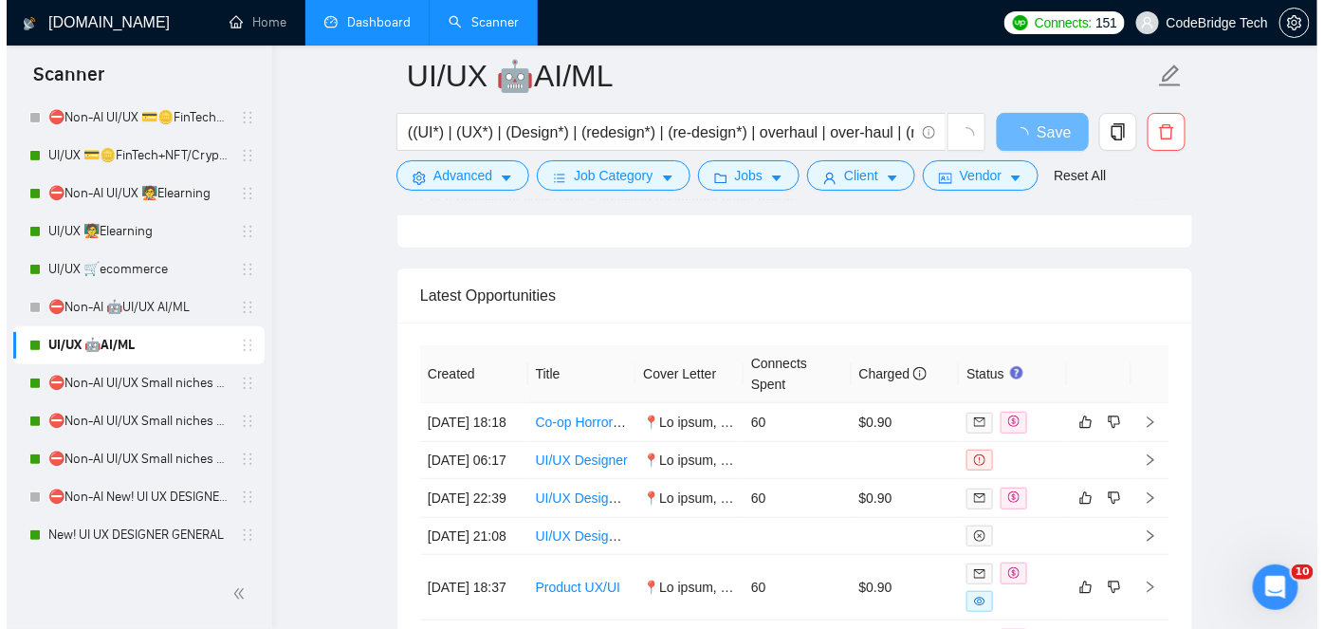
scroll to position [5002, 0]
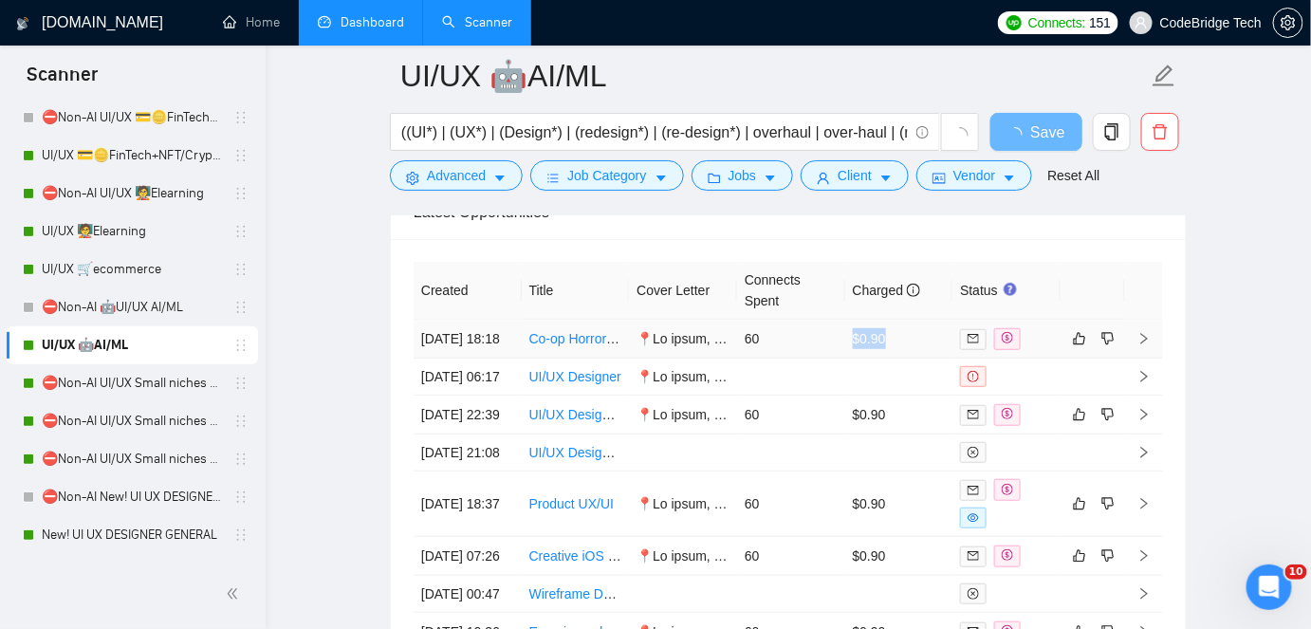
drag, startPoint x: 849, startPoint y: 337, endPoint x: 903, endPoint y: 338, distance: 54.1
click at [903, 338] on td "$0.90" at bounding box center [899, 339] width 108 height 39
